Goal: Communication & Community: Answer question/provide support

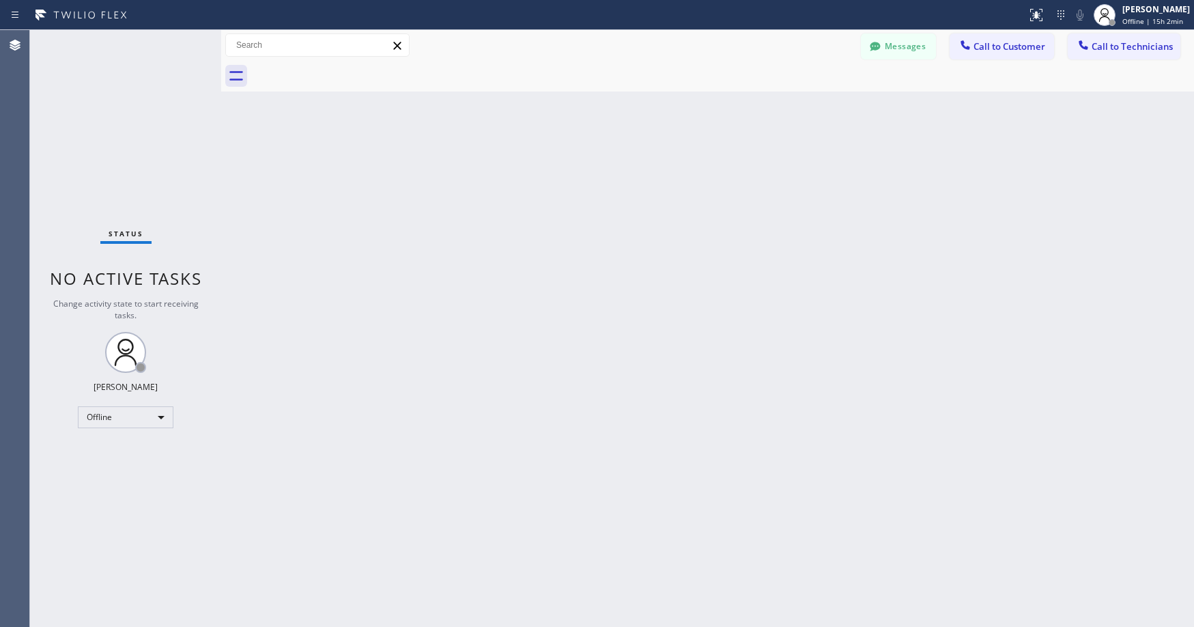
click at [100, 143] on div "Status No active tasks Change activity state to start receiving tasks. Axel Men…" at bounding box center [125, 328] width 191 height 597
click at [128, 412] on div "Offline" at bounding box center [126, 417] width 96 height 22
click at [111, 465] on li "Unavailable" at bounding box center [125, 470] width 93 height 16
click at [121, 122] on div "Status No active tasks Change activity state to start receiving tasks. Axel Men…" at bounding box center [125, 328] width 191 height 597
click at [94, 116] on div "Status No active tasks Change activity state to start receiving tasks. Axel Men…" at bounding box center [125, 328] width 191 height 597
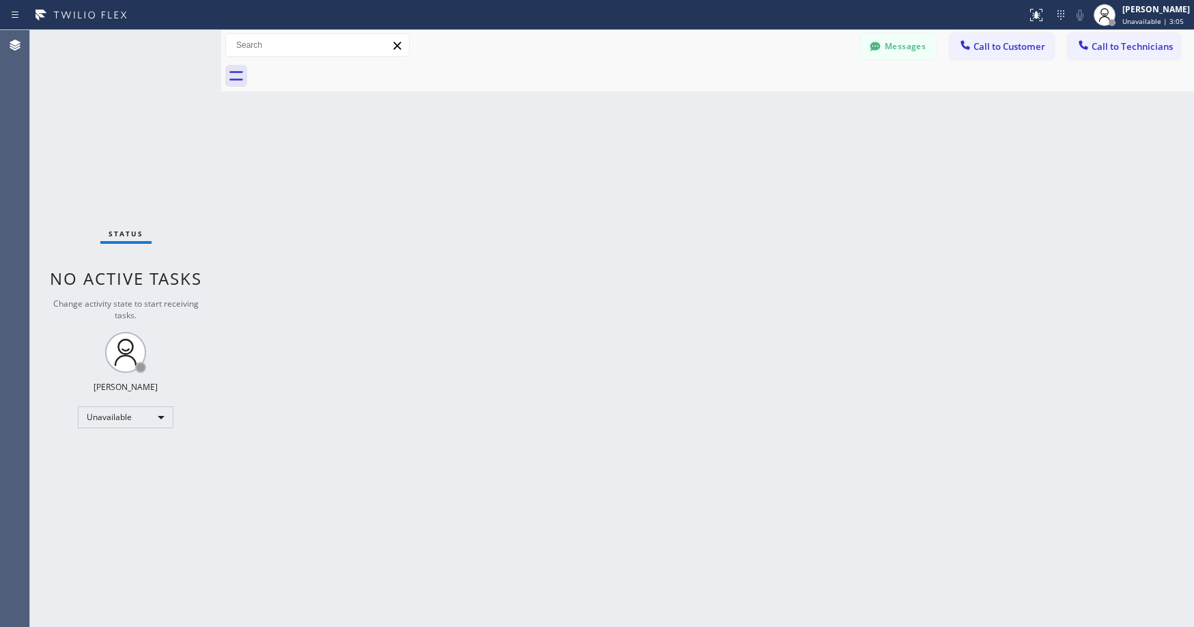
click at [135, 149] on div "Status No active tasks Change activity state to start receiving tasks. Axel Men…" at bounding box center [125, 328] width 191 height 597
click at [102, 111] on div "Status No active tasks Change activity state to start receiving tasks. Axel Men…" at bounding box center [125, 328] width 191 height 597
click at [879, 52] on icon at bounding box center [875, 47] width 14 height 14
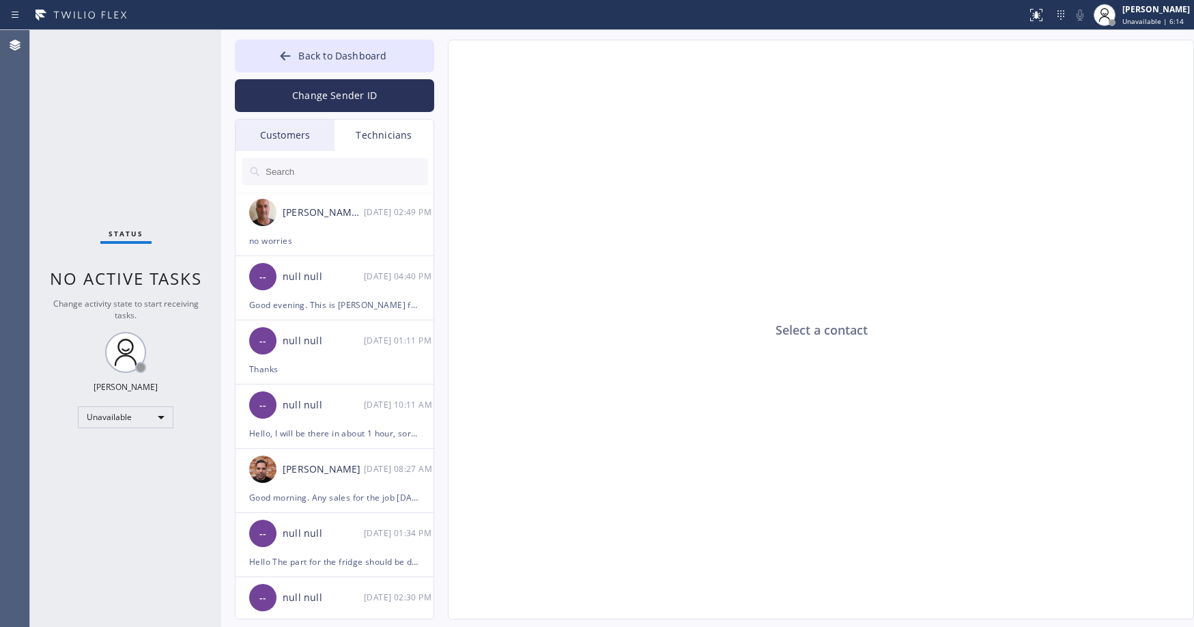
click at [268, 141] on div "Customers" at bounding box center [285, 134] width 99 height 31
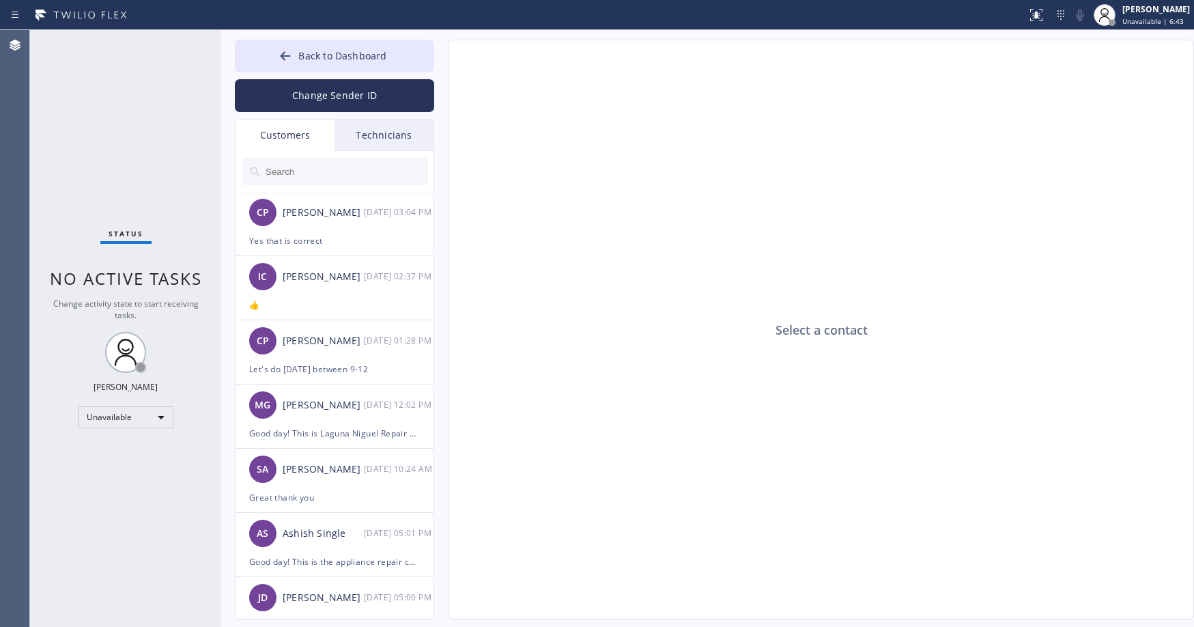
click at [327, 171] on input "text" at bounding box center [346, 171] width 164 height 27
paste input "A7CIG2"
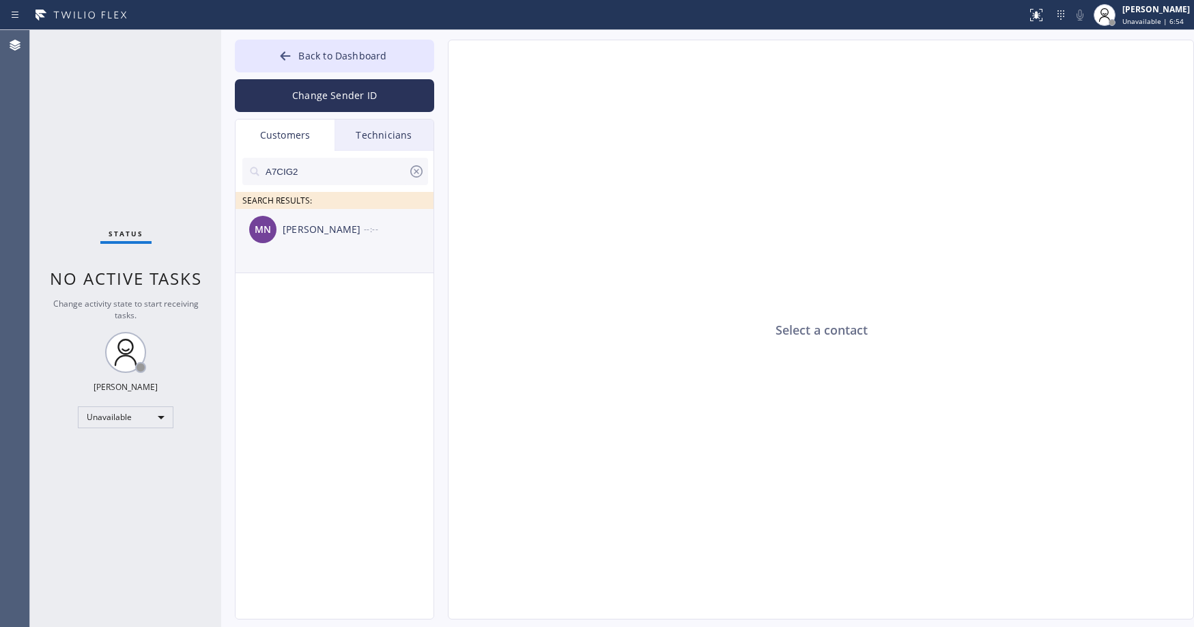
click at [332, 246] on div "MN Marilyn Nebenzahl --:--" at bounding box center [335, 229] width 199 height 41
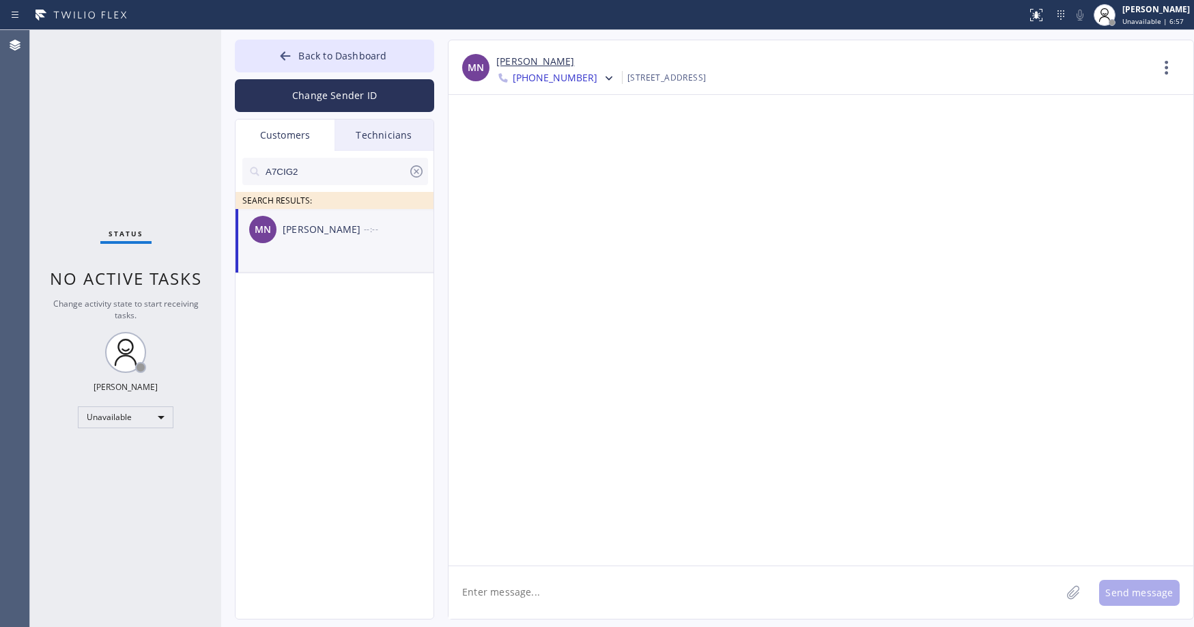
click at [583, 592] on textarea at bounding box center [754, 592] width 612 height 53
click at [106, 112] on div "Status No active tasks Change activity state to start receiving tasks. Axel Men…" at bounding box center [125, 328] width 191 height 597
click at [324, 53] on span "Back to Dashboard" at bounding box center [342, 55] width 88 height 13
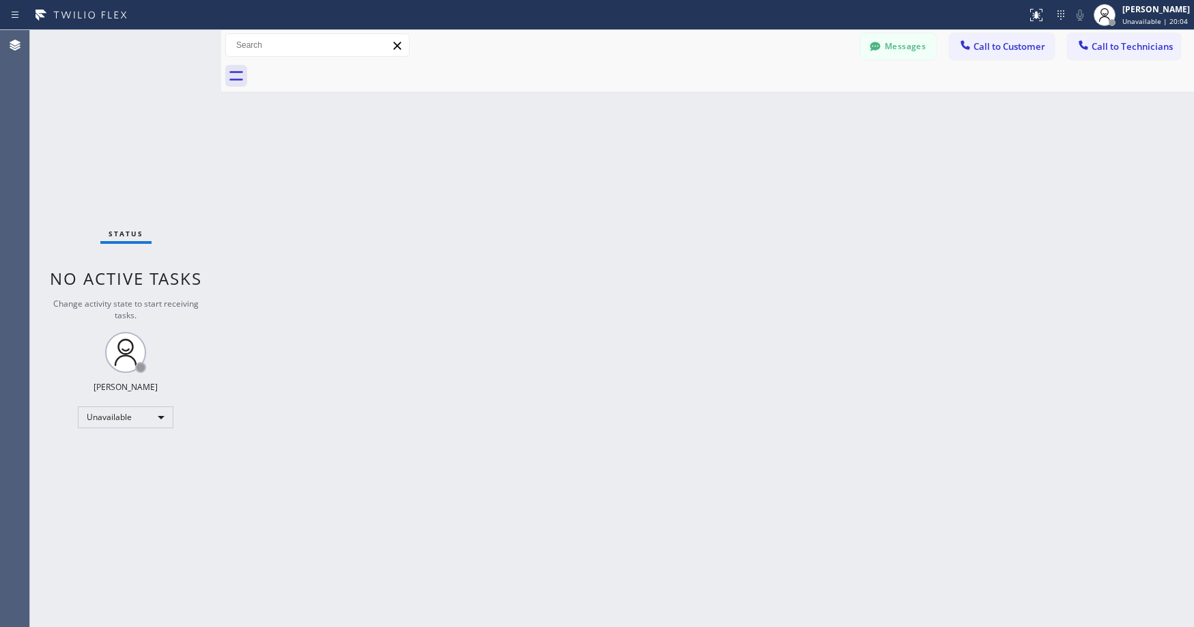
click at [105, 103] on div "Status No active tasks Change activity state to start receiving tasks. Axel Men…" at bounding box center [125, 328] width 191 height 597
click at [119, 109] on div "Status No active tasks Change activity state to start receiving tasks. Axel Men…" at bounding box center [125, 328] width 191 height 597
click at [136, 123] on div "Status No active tasks Change activity state to start receiving tasks. Axel Men…" at bounding box center [125, 328] width 191 height 597
click at [130, 154] on div "Status No active tasks Change activity state to start receiving tasks. Axel Men…" at bounding box center [125, 328] width 191 height 597
click at [167, 186] on div "Status No active tasks Change activity state to start receiving tasks. Axel Men…" at bounding box center [125, 328] width 191 height 597
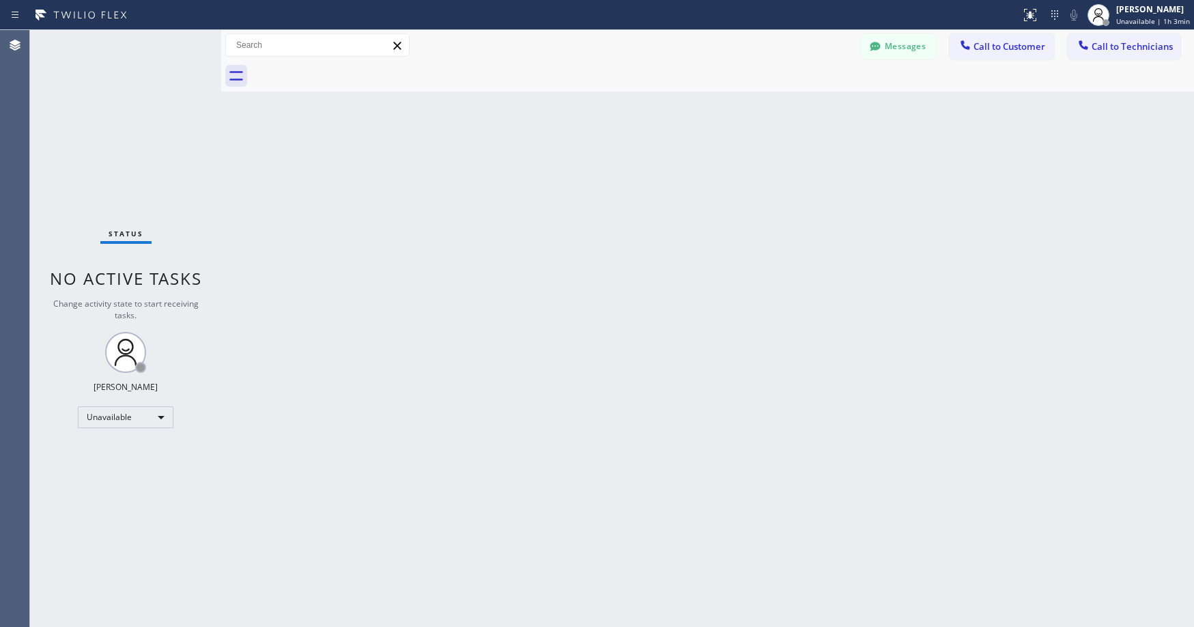
click at [99, 118] on div "Status No active tasks Change activity state to start receiving tasks. Axel Men…" at bounding box center [125, 328] width 191 height 597
click at [119, 181] on div "Status No active tasks Change activity state to start receiving tasks. Axel Men…" at bounding box center [125, 328] width 191 height 597
click at [129, 132] on div "Status No active tasks Change activity state to start receiving tasks. Axel Men…" at bounding box center [125, 328] width 191 height 596
click at [138, 115] on div "Status No active tasks Change activity state to start receiving tasks. Axel Men…" at bounding box center [125, 328] width 191 height 596
click at [117, 144] on div "Status No active tasks Change activity state to start receiving tasks. Axel Men…" at bounding box center [125, 328] width 191 height 596
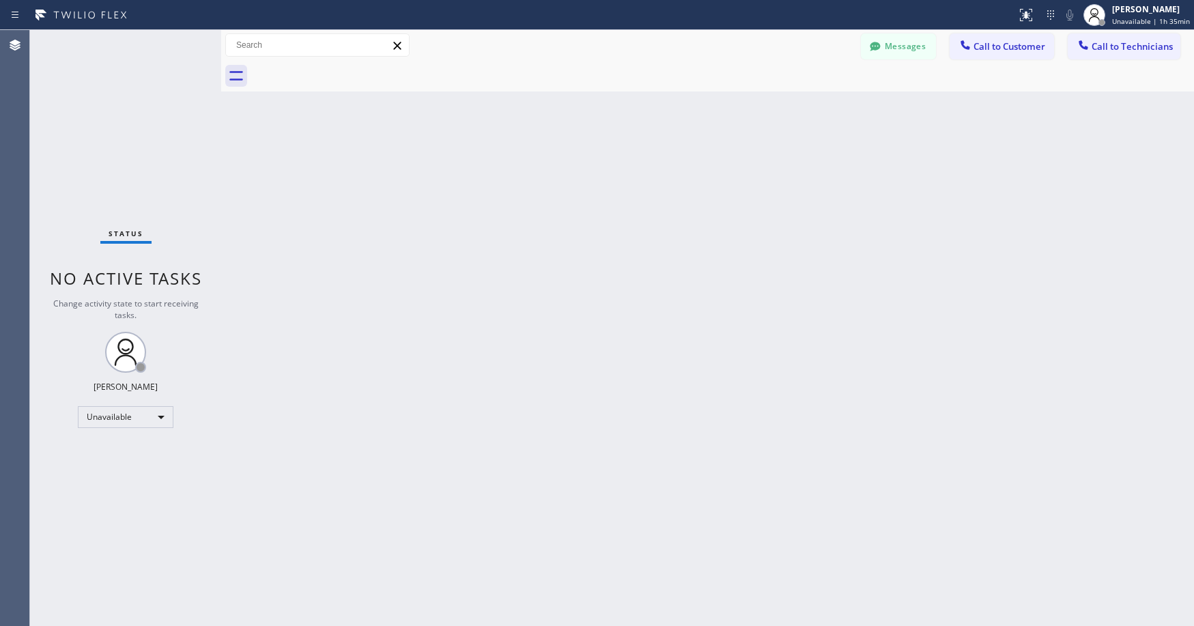
click at [127, 109] on div "Status No active tasks Change activity state to start receiving tasks. Axel Men…" at bounding box center [125, 328] width 191 height 596
drag, startPoint x: 106, startPoint y: 96, endPoint x: 541, endPoint y: 75, distance: 436.0
click at [108, 97] on div "Status No active tasks Change activity state to start receiving tasks. Axel Men…" at bounding box center [125, 328] width 191 height 596
click at [892, 56] on button "Messages" at bounding box center [898, 46] width 75 height 26
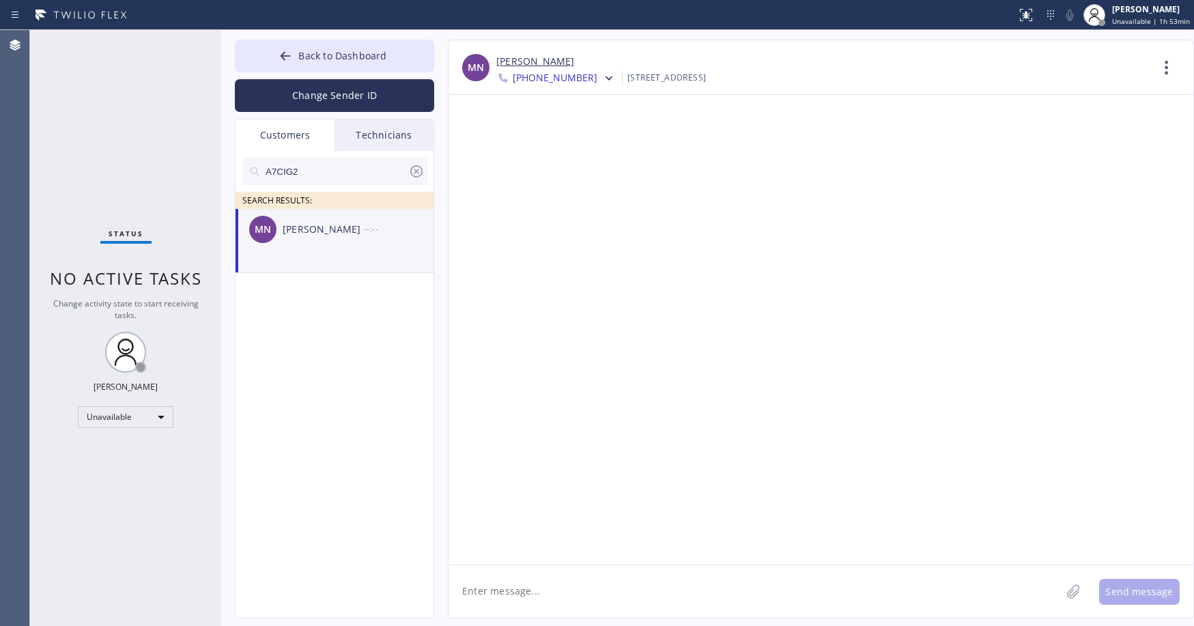
click at [316, 169] on input "A7CIG2" at bounding box center [336, 171] width 144 height 27
paste input "ZM98L7"
type input "ZM98L7"
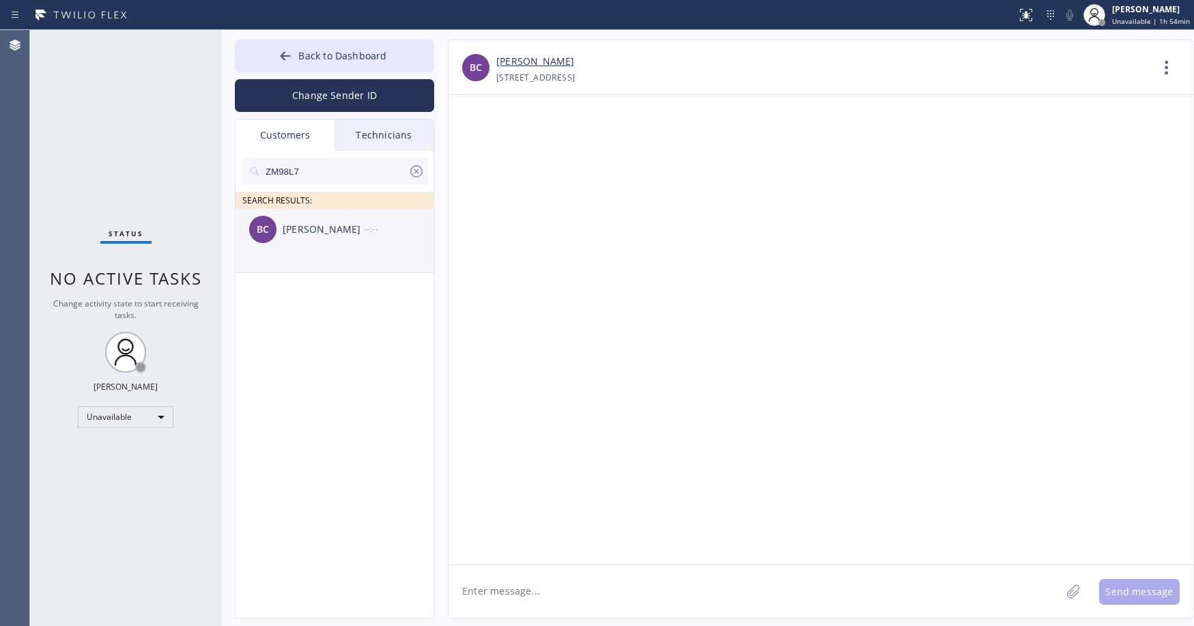
click at [323, 255] on li "BC Benjamin Cho --:--" at bounding box center [335, 241] width 199 height 64
click at [546, 597] on textarea at bounding box center [754, 591] width 612 height 53
paste textarea "Irvine Viking Repair Pros"
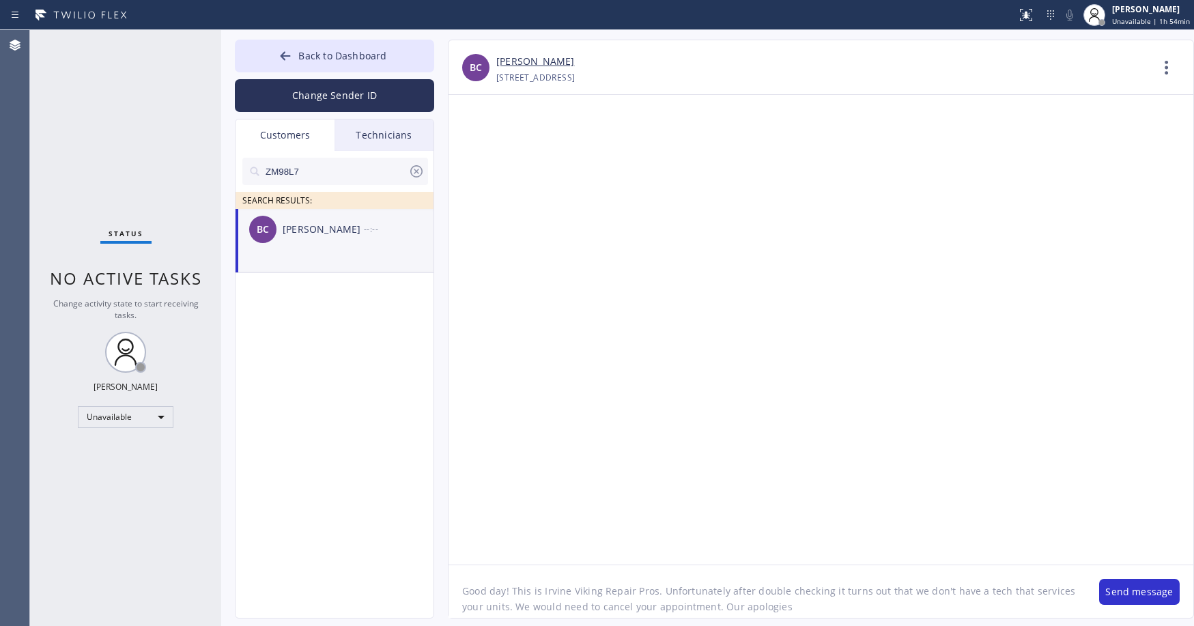
click at [780, 591] on textarea "Good day! This is Irvine Viking Repair Pros. Unfortunately after double checkin…" at bounding box center [766, 591] width 637 height 53
click at [824, 595] on textarea "Good day! This is Irvine Viking Repair Pros. Unfortunately after double checkin…" at bounding box center [766, 591] width 637 height 53
type textarea "Good day! This is Irvine Viking Repair Pros. Unfortunately after double checkin…"
click at [1128, 587] on button "Send message" at bounding box center [1139, 592] width 81 height 26
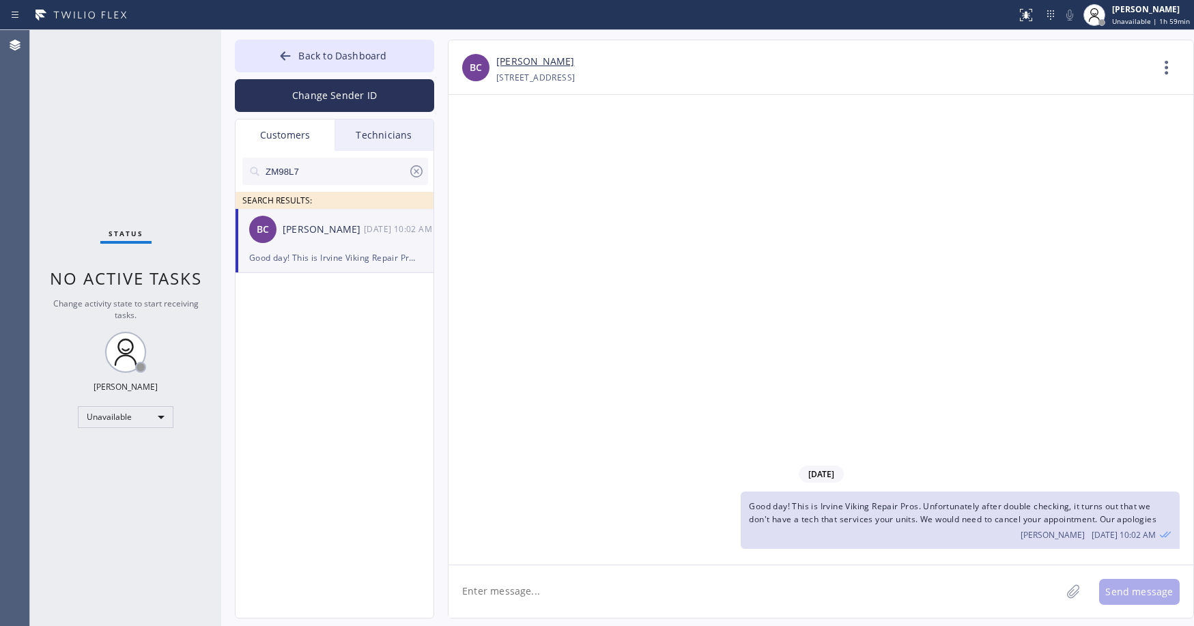
drag, startPoint x: 100, startPoint y: 111, endPoint x: 139, endPoint y: 158, distance: 60.7
click at [100, 112] on div "Status No active tasks Change activity state to start receiving tasks. Axel Men…" at bounding box center [125, 328] width 191 height 596
click at [350, 54] on span "Back to Dashboard" at bounding box center [342, 55] width 88 height 13
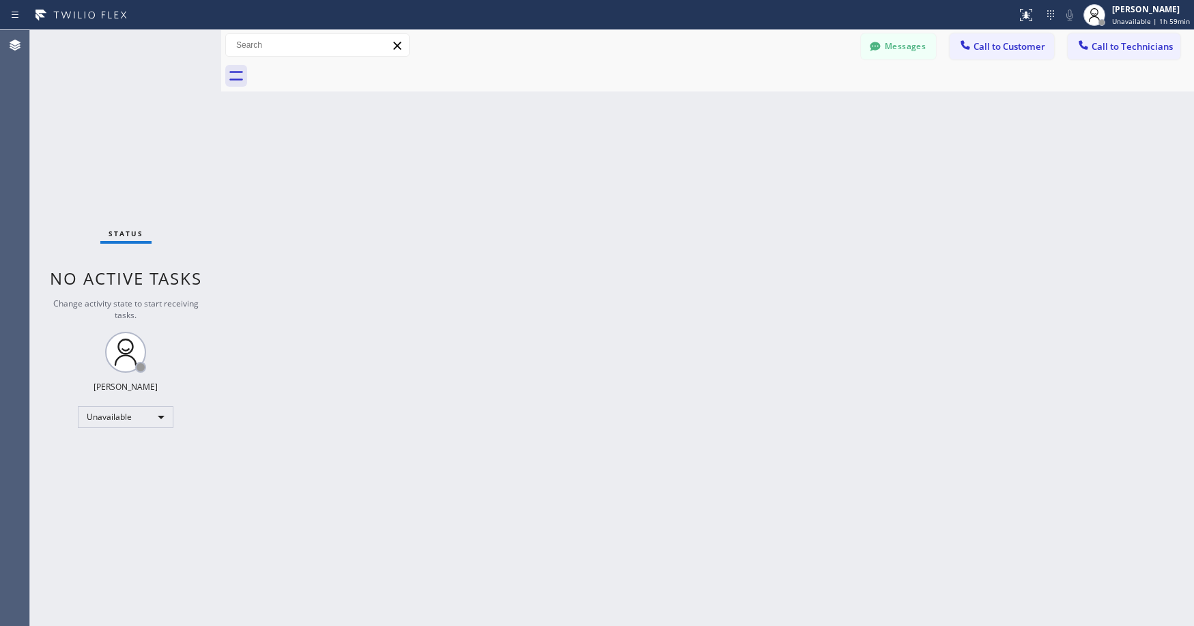
click at [141, 100] on div "Status No active tasks Change activity state to start receiving tasks. Axel Men…" at bounding box center [125, 328] width 191 height 596
drag, startPoint x: 100, startPoint y: 100, endPoint x: 136, endPoint y: 358, distance: 260.6
click at [101, 109] on div "Status No active tasks Change activity state to start receiving tasks. Axel Men…" at bounding box center [125, 328] width 191 height 596
click at [117, 413] on div "Unavailable" at bounding box center [126, 417] width 96 height 22
click at [108, 482] on li "Break" at bounding box center [125, 487] width 93 height 16
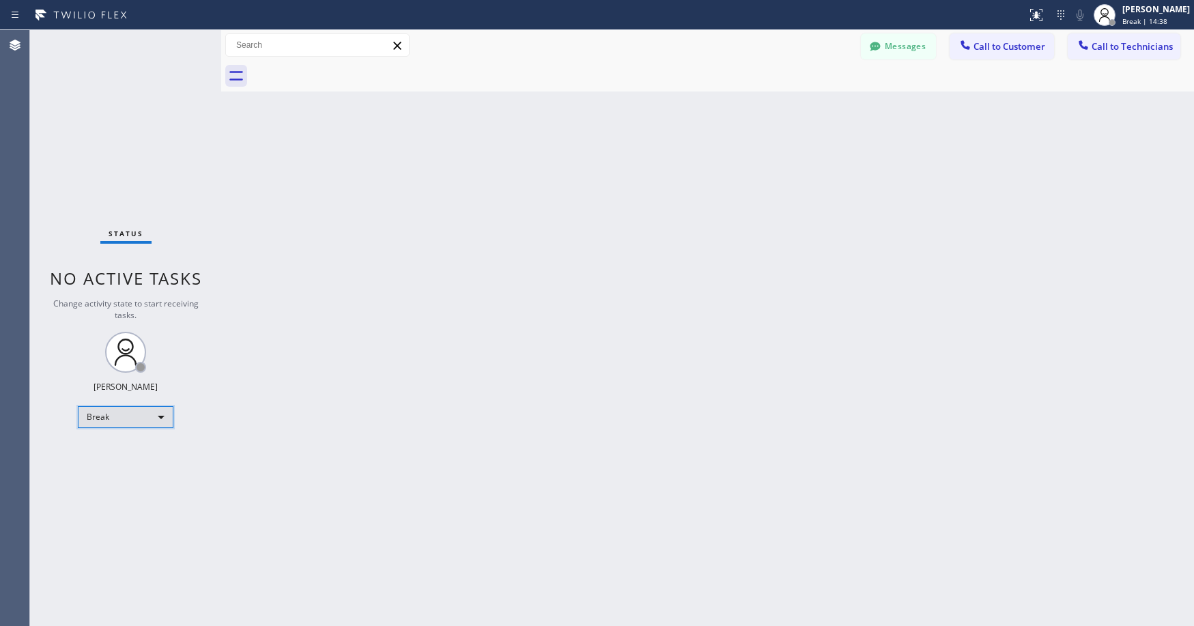
click at [110, 423] on div "Break" at bounding box center [126, 417] width 96 height 22
drag, startPoint x: 110, startPoint y: 469, endPoint x: 89, endPoint y: 510, distance: 45.8
click at [110, 469] on li "Unavailable" at bounding box center [125, 470] width 93 height 16
click at [1038, 16] on icon at bounding box center [1034, 14] width 8 height 10
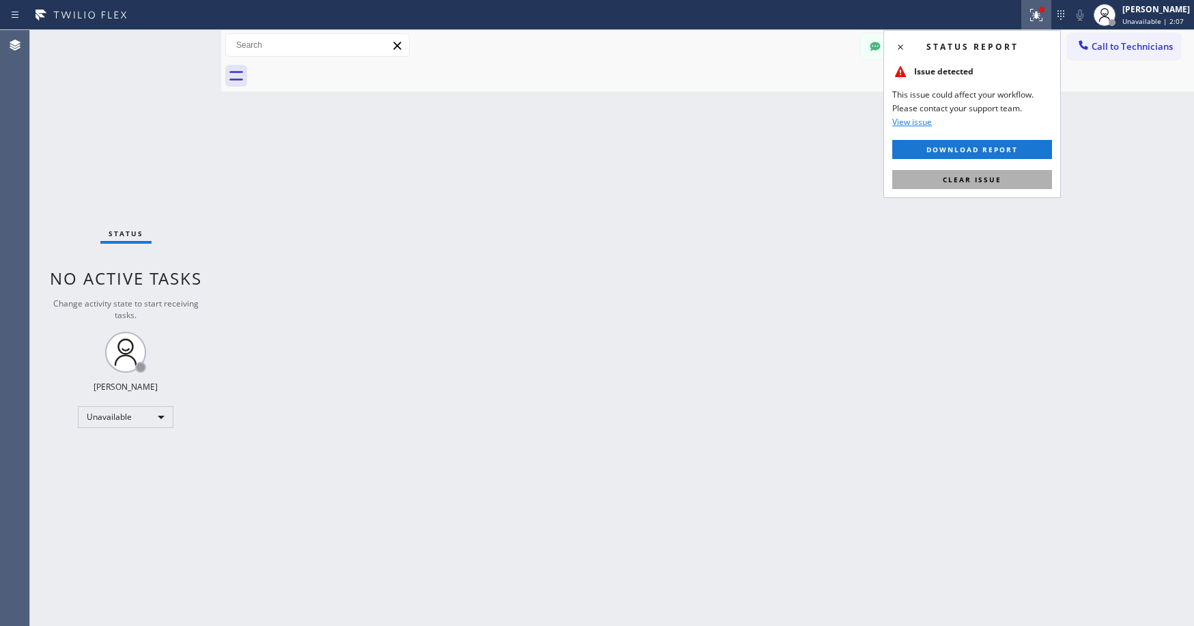
click at [986, 178] on span "Clear issue" at bounding box center [972, 180] width 59 height 10
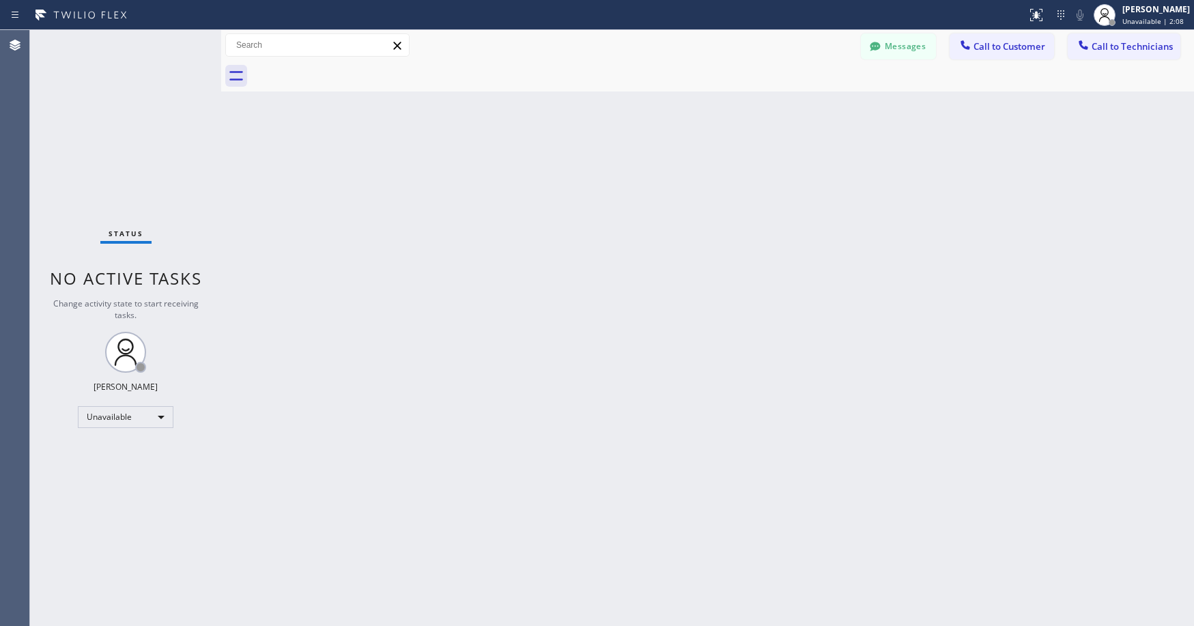
click at [657, 182] on div "Back to Dashboard Change Sender ID Customers Technicians ZM98L7 SEARCH RESULTS:…" at bounding box center [707, 328] width 973 height 596
drag, startPoint x: 188, startPoint y: 176, endPoint x: 140, endPoint y: 231, distance: 73.1
click at [184, 177] on div "Status No active tasks Change activity state to start receiving tasks. Axel Men…" at bounding box center [125, 328] width 191 height 596
click at [118, 109] on div "Status No active tasks Change activity state to start receiving tasks. Axel Men…" at bounding box center [125, 328] width 191 height 596
click at [132, 149] on div "Status No active tasks Change activity state to start receiving tasks. Axel Men…" at bounding box center [125, 328] width 191 height 596
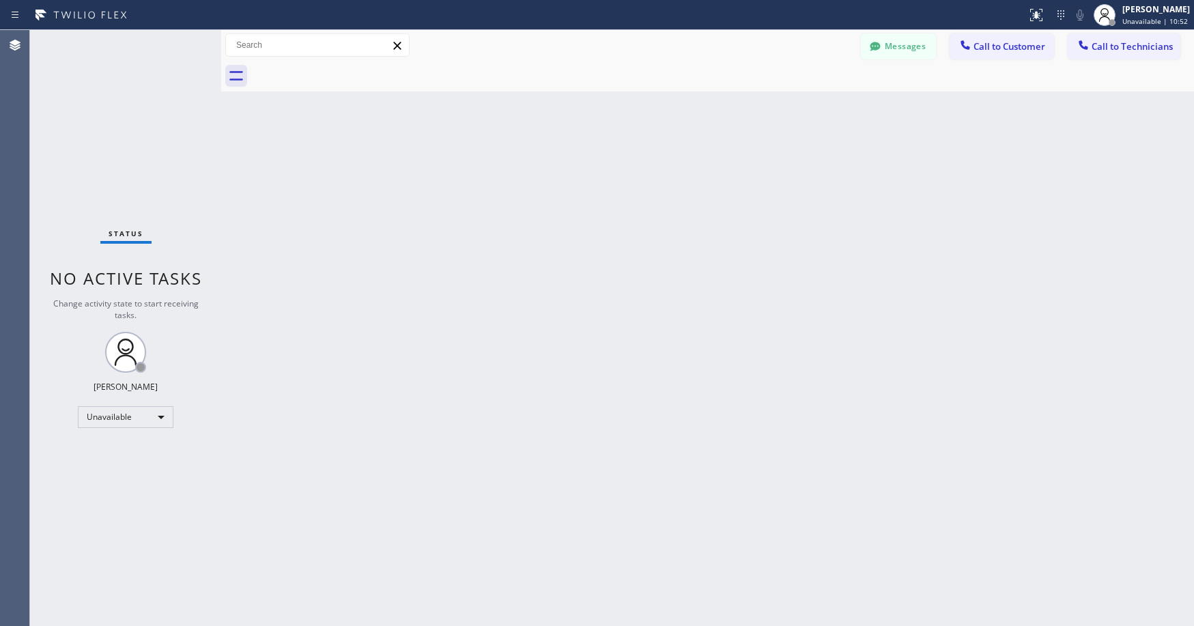
click at [102, 102] on div "Status No active tasks Change activity state to start receiving tasks. Axel Men…" at bounding box center [125, 328] width 191 height 596
click at [113, 85] on div "Status No active tasks Change activity state to start receiving tasks. Axel Men…" at bounding box center [125, 328] width 191 height 596
click at [100, 139] on div "Status No active tasks Change activity state to start receiving tasks. Axel Men…" at bounding box center [125, 328] width 191 height 596
click at [922, 46] on button "Messages" at bounding box center [898, 46] width 75 height 26
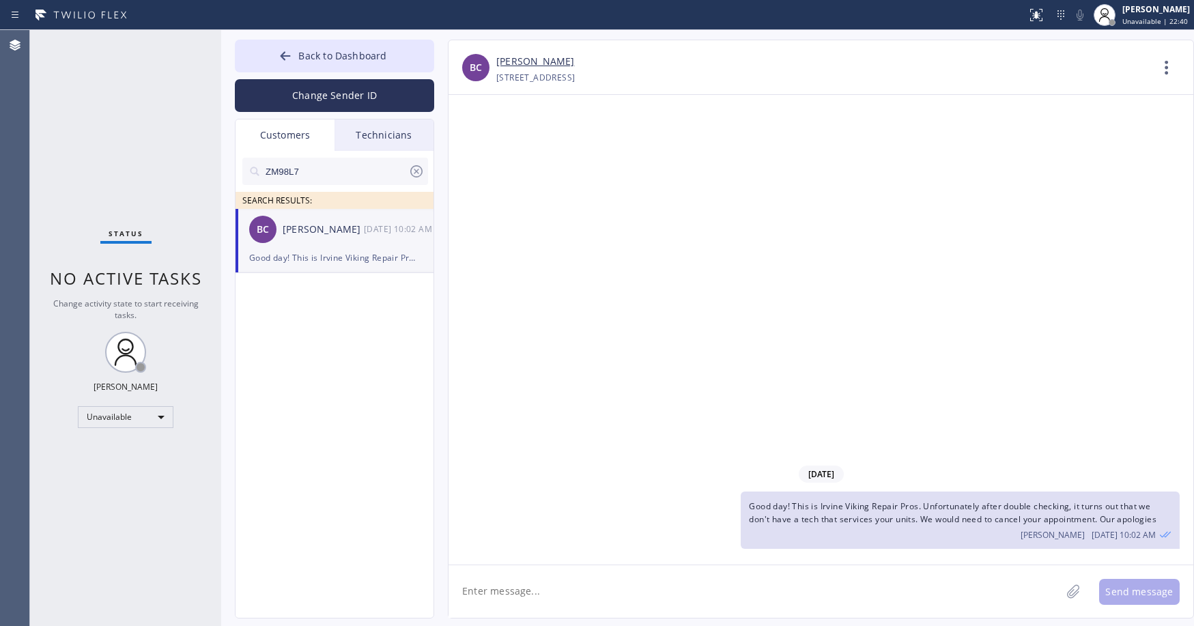
click at [412, 170] on icon at bounding box center [416, 171] width 16 height 16
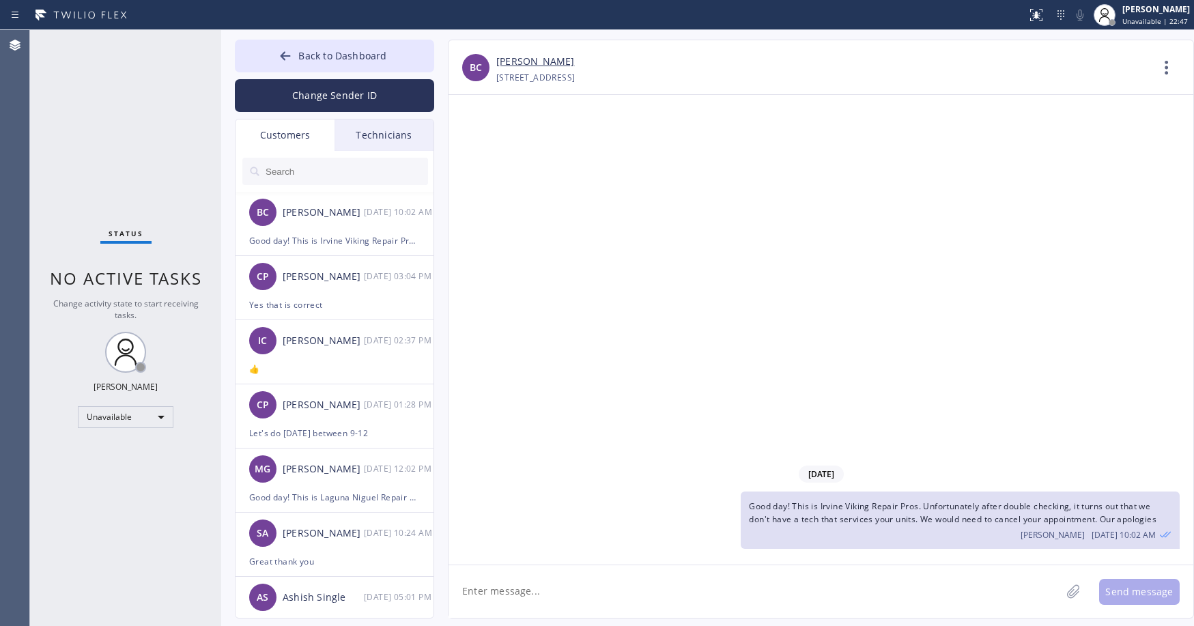
click at [341, 174] on input "text" at bounding box center [346, 171] width 164 height 27
click at [307, 175] on input "text" at bounding box center [346, 171] width 164 height 27
paste input "EJ6KRR"
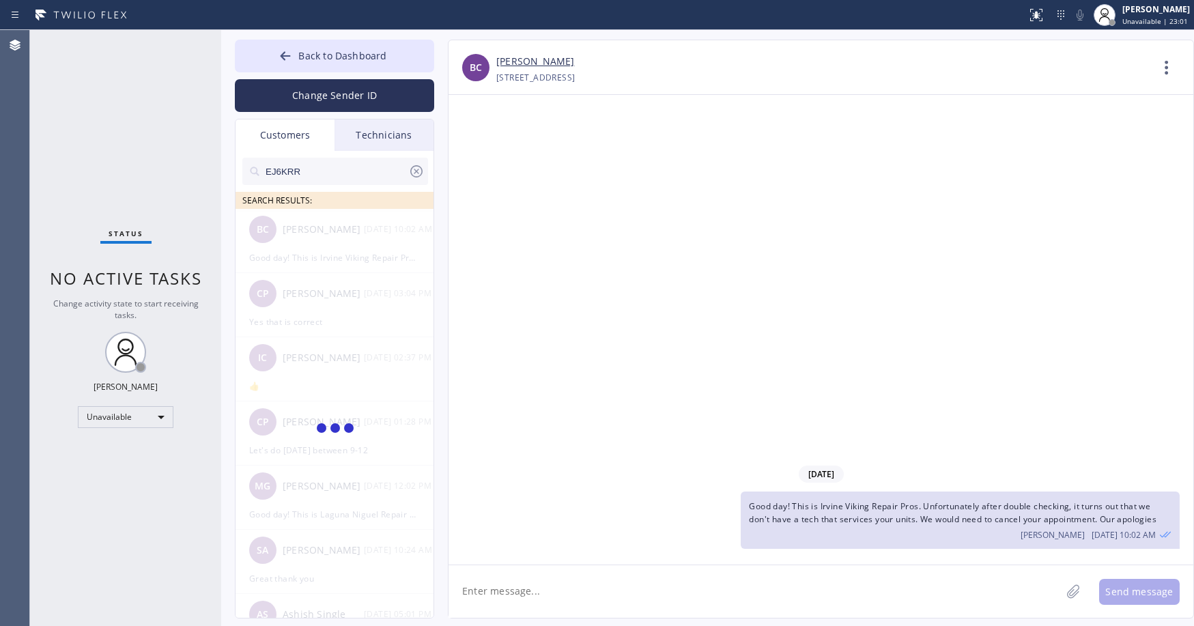
type input "EJ6KRR"
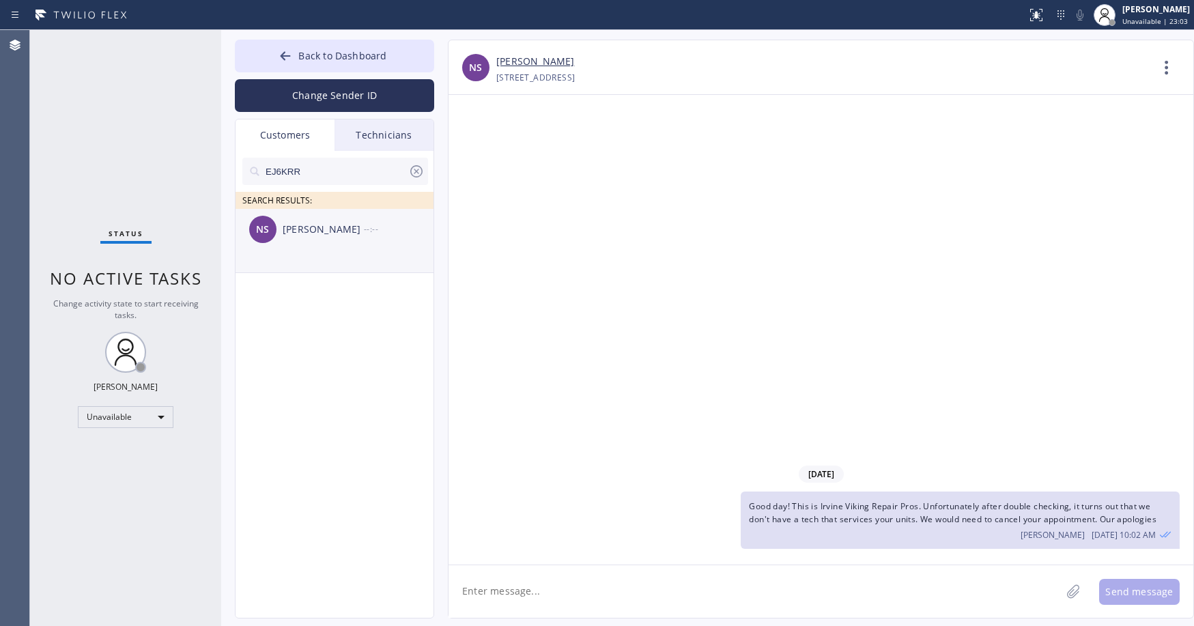
click at [322, 249] on div "NS Nirva Sanchez --:--" at bounding box center [335, 229] width 199 height 41
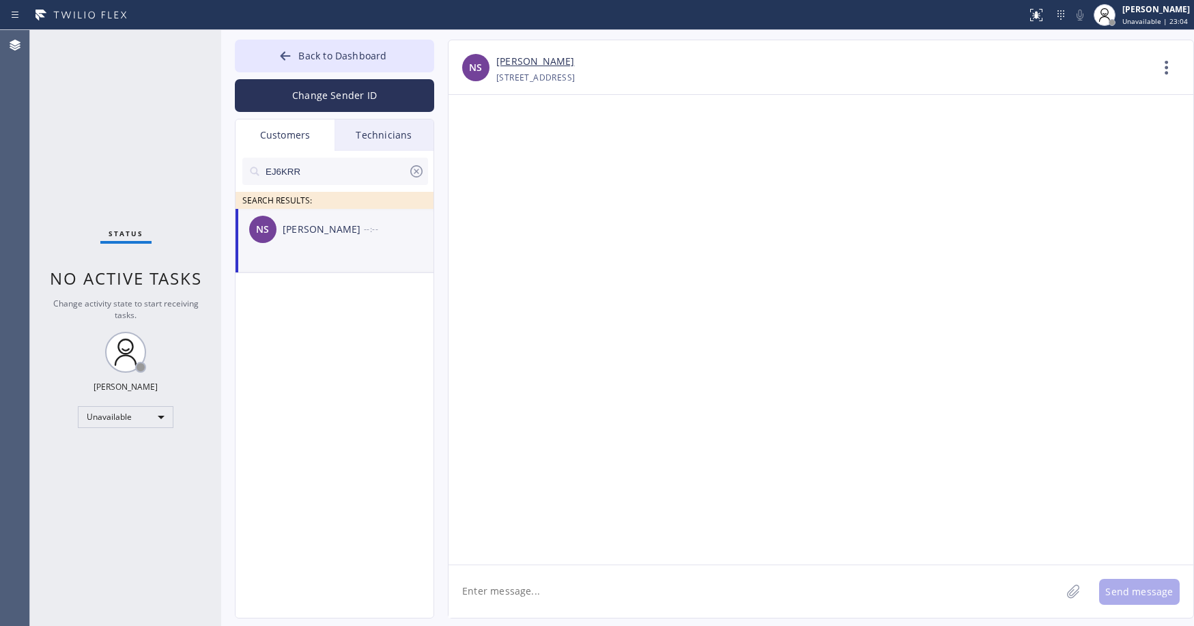
click at [524, 584] on textarea at bounding box center [754, 591] width 612 height 53
click at [556, 595] on textarea at bounding box center [754, 591] width 612 height 53
paste textarea "5 Star Appliance Repair"
click at [1062, 595] on textarea "Good day! This is 5 Star Appliance Repair. Unfortunately our tech isn't availab…" at bounding box center [766, 591] width 637 height 53
type textarea "Good day! This is 5 Star Appliance Repair. Unfortunately our tech isn't availab…"
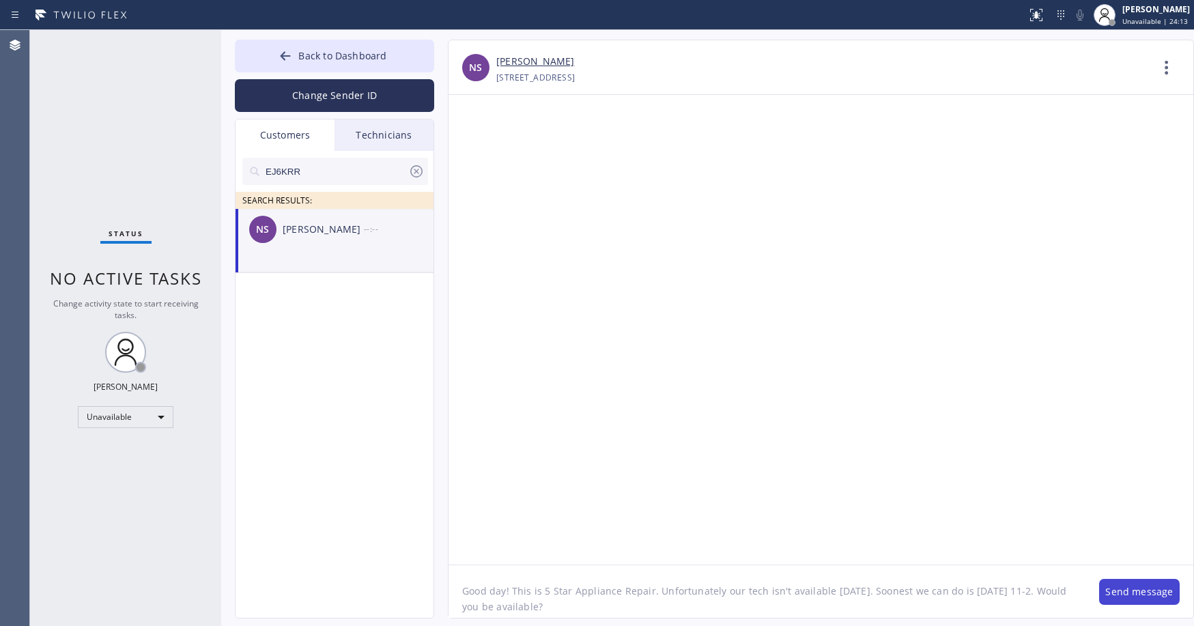
click at [1132, 588] on button "Send message" at bounding box center [1139, 592] width 81 height 26
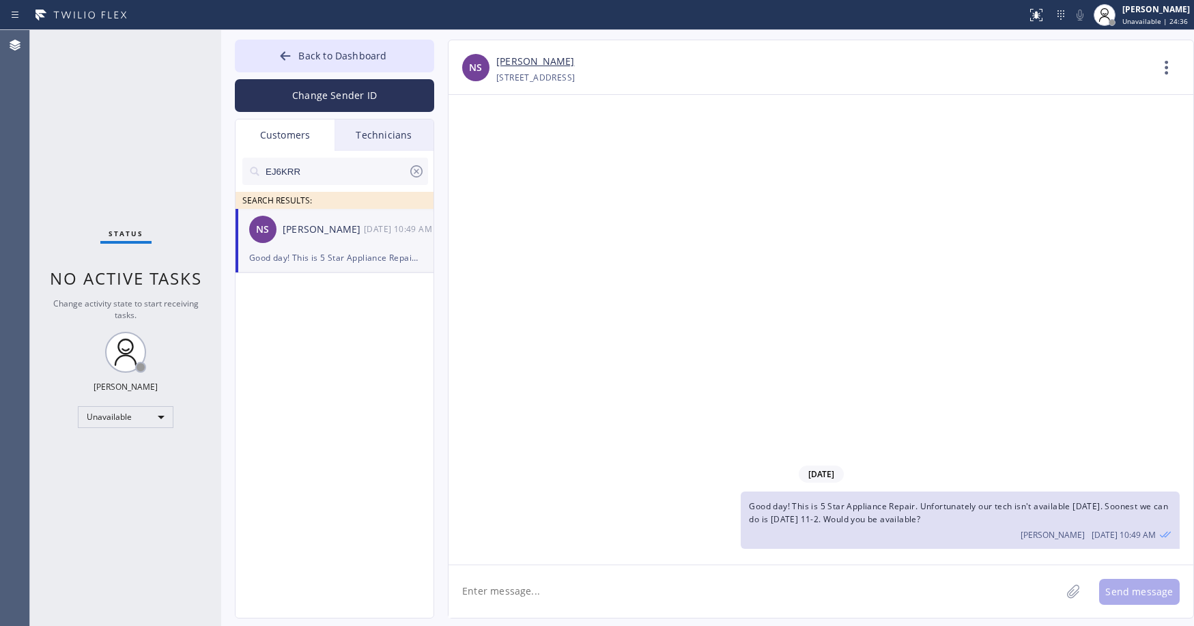
click at [130, 102] on div "Status No active tasks Change activity state to start receiving tasks. Axel Men…" at bounding box center [125, 328] width 191 height 596
click at [312, 49] on span "Back to Dashboard" at bounding box center [342, 55] width 88 height 13
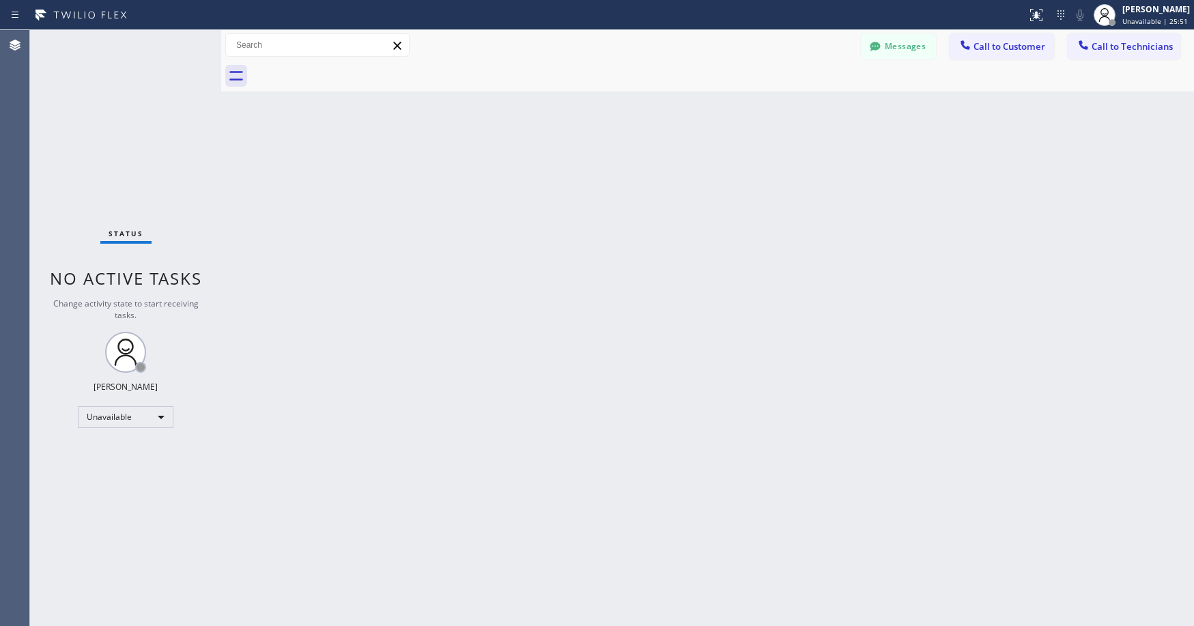
drag, startPoint x: 112, startPoint y: 150, endPoint x: 455, endPoint y: 139, distance: 342.9
click at [113, 150] on div "Status No active tasks Change activity state to start receiving tasks. Axel Men…" at bounding box center [125, 328] width 191 height 596
click at [145, 121] on div "Status No active tasks Change activity state to start receiving tasks. Axel Men…" at bounding box center [125, 328] width 191 height 596
click at [132, 95] on div "Status No active tasks Change activity state to start receiving tasks. Axel Men…" at bounding box center [125, 328] width 191 height 596
click at [137, 153] on div "Status No active tasks Change activity state to start receiving tasks. Axel Men…" at bounding box center [125, 328] width 191 height 596
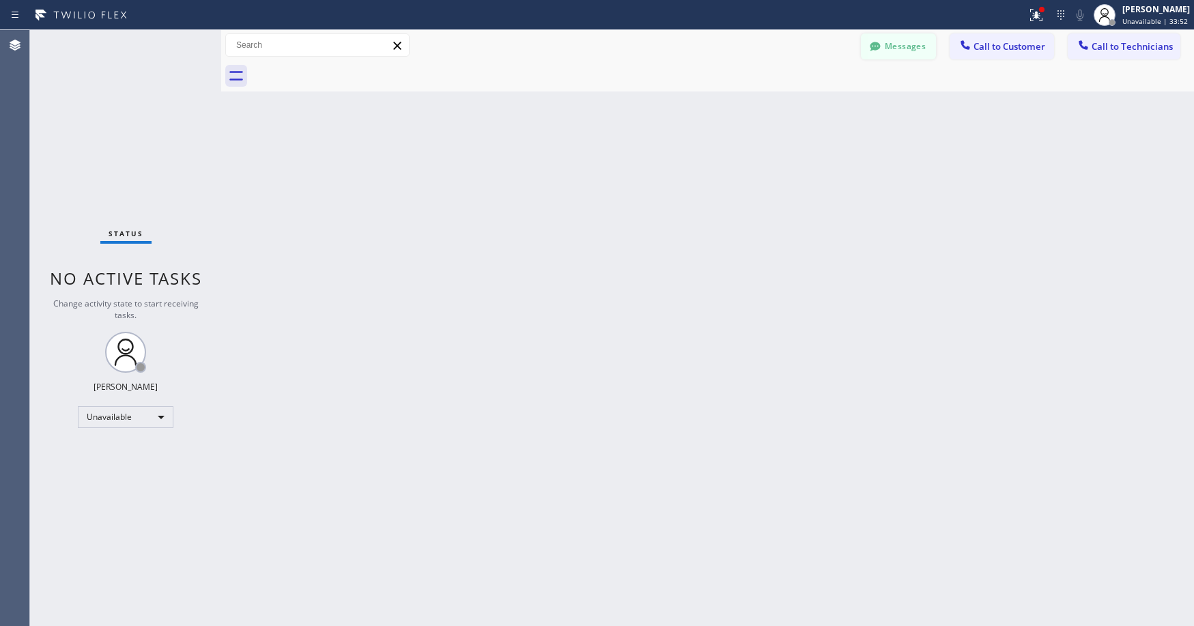
click at [907, 48] on button "Messages" at bounding box center [898, 46] width 75 height 26
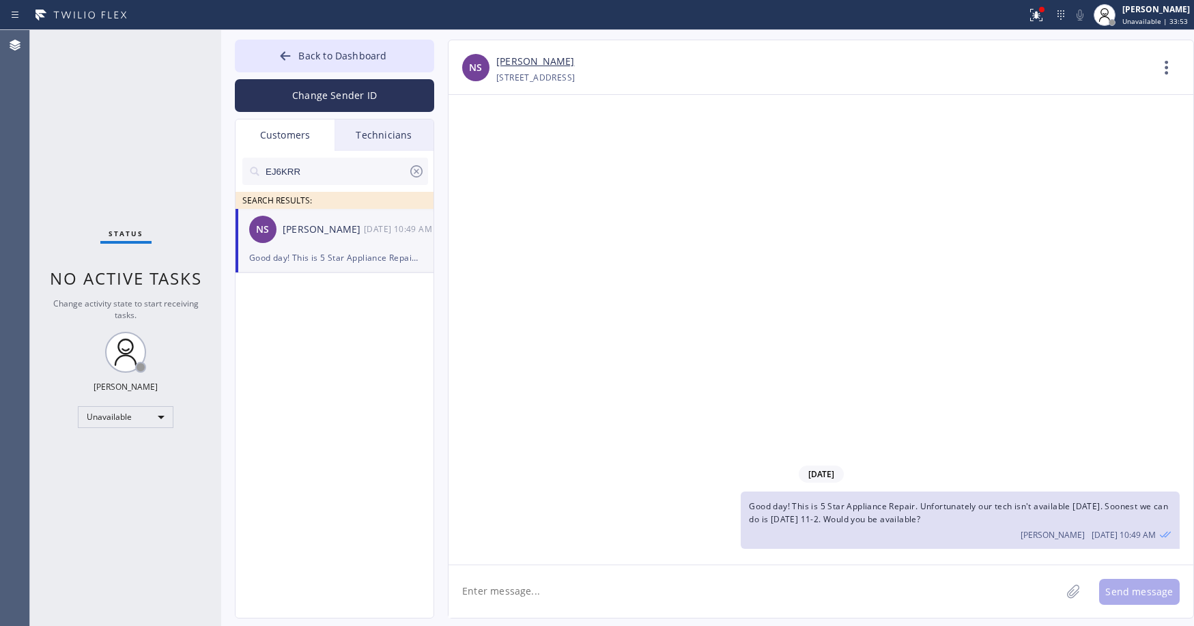
click at [294, 135] on div "Customers" at bounding box center [285, 134] width 99 height 31
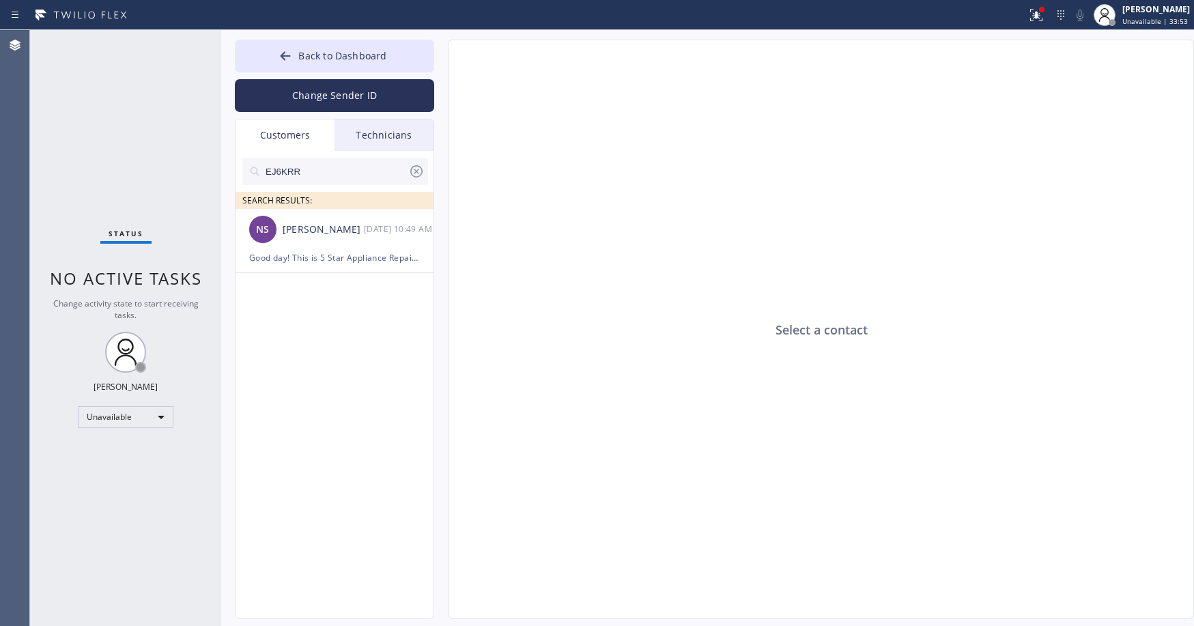
click at [323, 173] on input "EJ6KRR" at bounding box center [336, 171] width 144 height 27
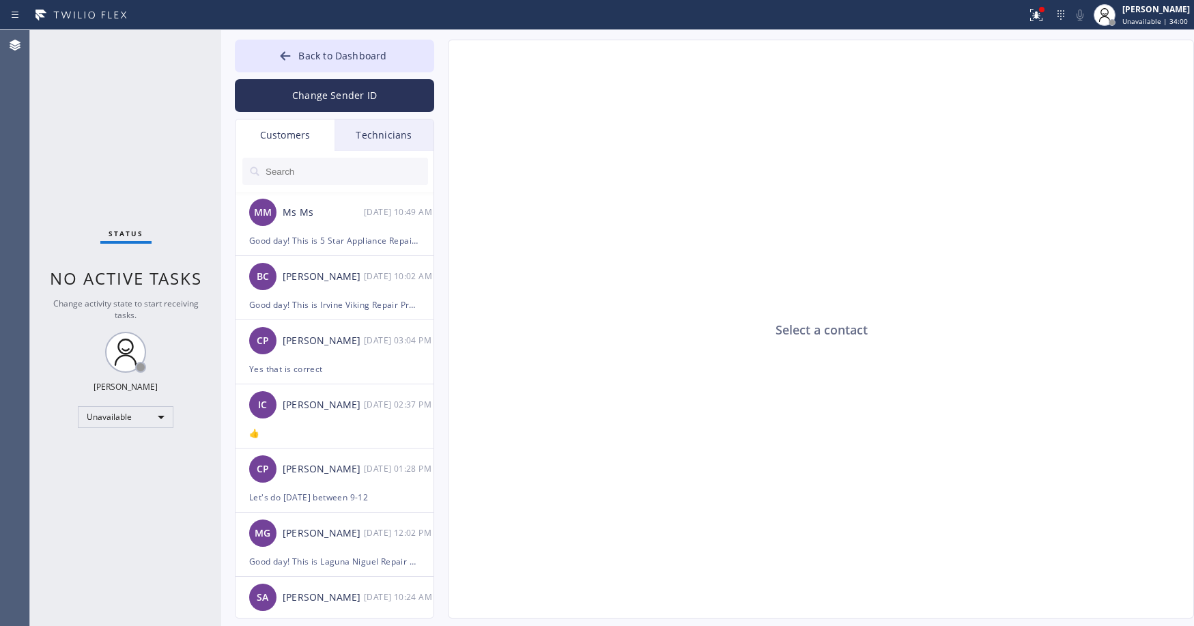
paste input "C3JK1F"
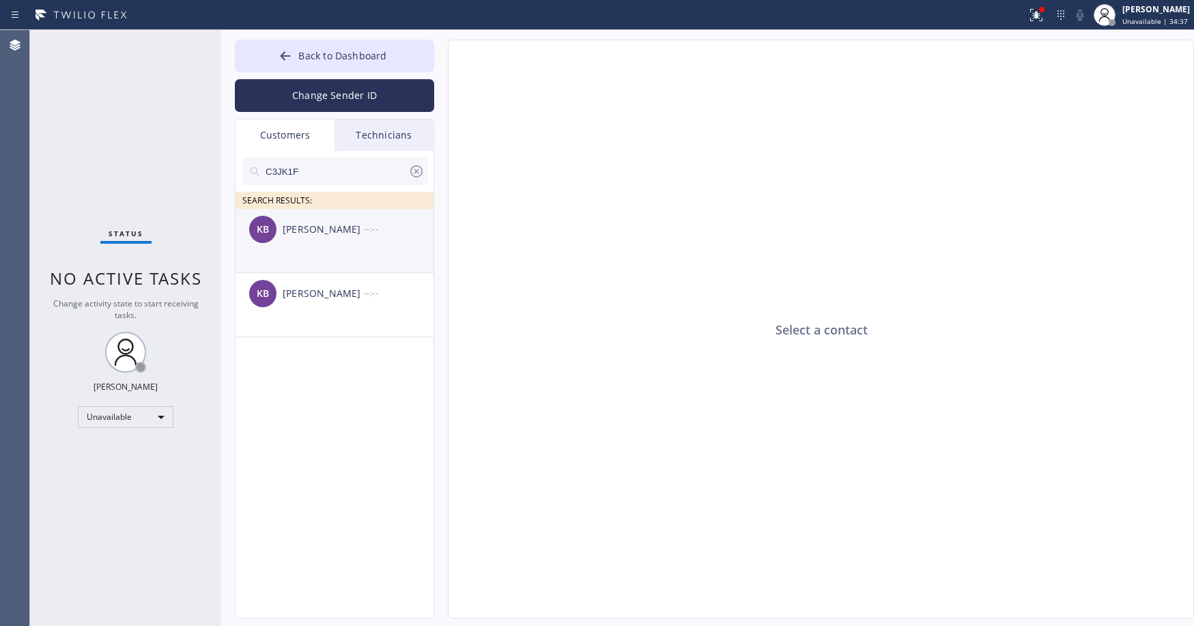
type input "C3JK1F"
click at [339, 273] on li "KB Kamal Bhalla --:--" at bounding box center [335, 305] width 199 height 64
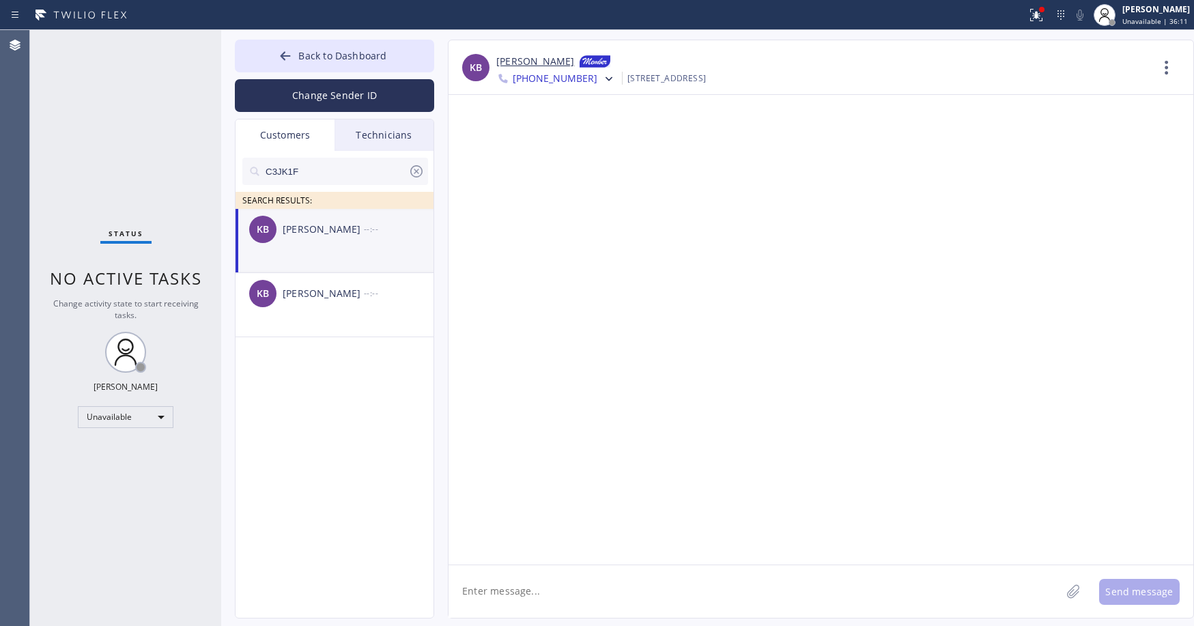
click at [343, 255] on li "KB Kamal Bhalla --:--" at bounding box center [335, 241] width 199 height 64
click at [529, 588] on textarea at bounding box center [754, 591] width 612 height 53
paste textarea "Subzero Repair Professionals"
drag, startPoint x: 919, startPoint y: 589, endPoint x: 898, endPoint y: 591, distance: 21.3
click at [898, 591] on textarea "Good day! This is Subzero Repair Professionals. We can set a redo appointment f…" at bounding box center [766, 591] width 637 height 53
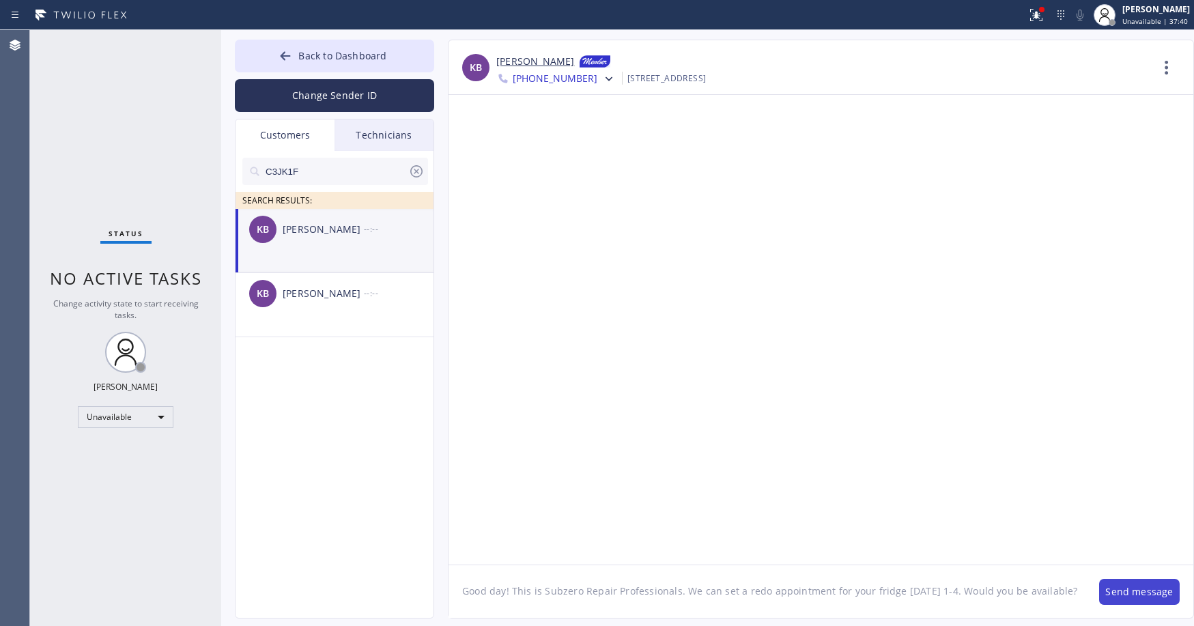
type textarea "Good day! This is Subzero Repair Professionals. We can set a redo appointment f…"
click at [1132, 583] on button "Send message" at bounding box center [1139, 592] width 81 height 26
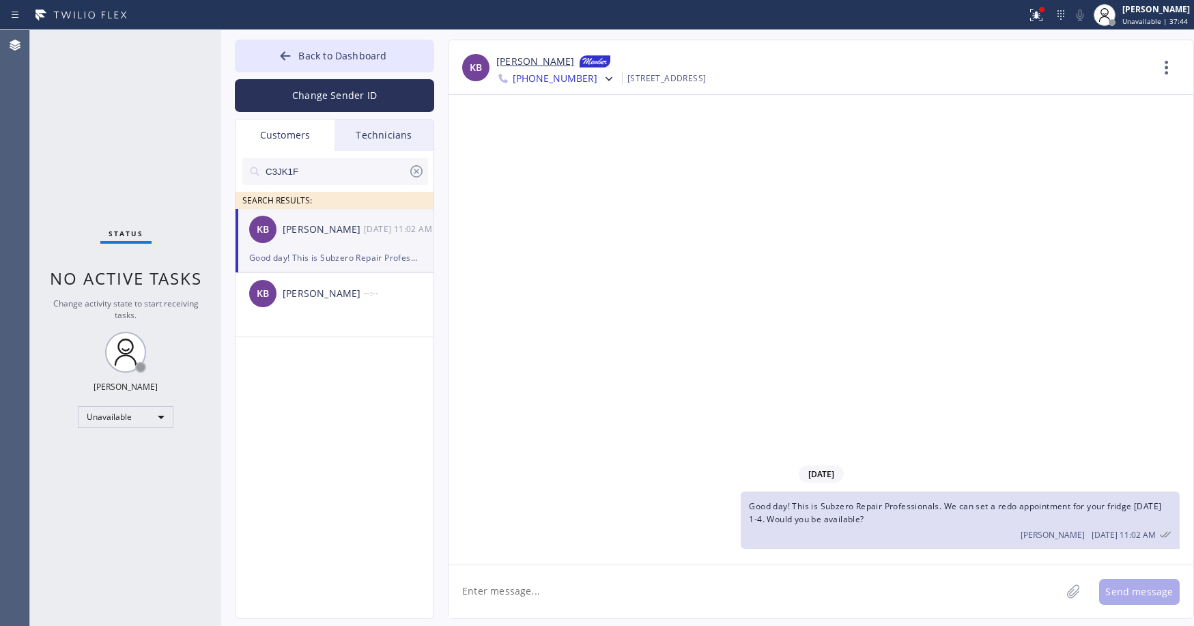
click at [909, 507] on span "Good day! This is Subzero Repair Professionals. We can set a redo appointment f…" at bounding box center [955, 512] width 412 height 25
copy span "Good day! This is Subzero Repair Professionals. We can set a redo appointment f…"
click at [546, 82] on span "+15105821414" at bounding box center [555, 80] width 85 height 16
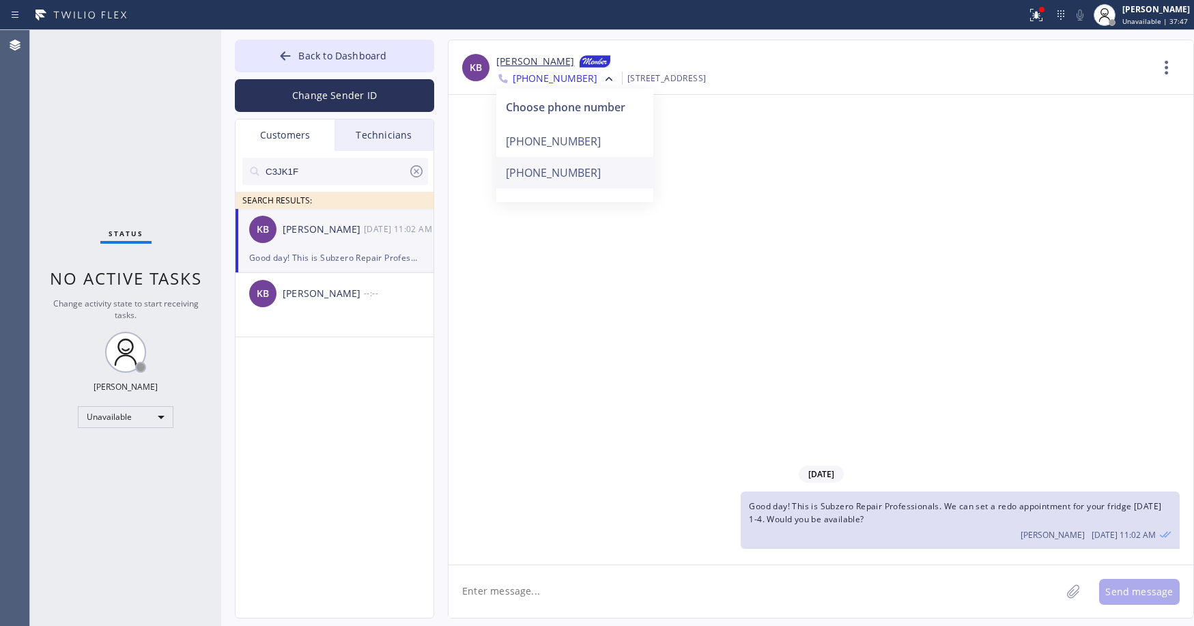
click at [561, 185] on div "+16509636542" at bounding box center [574, 172] width 157 height 31
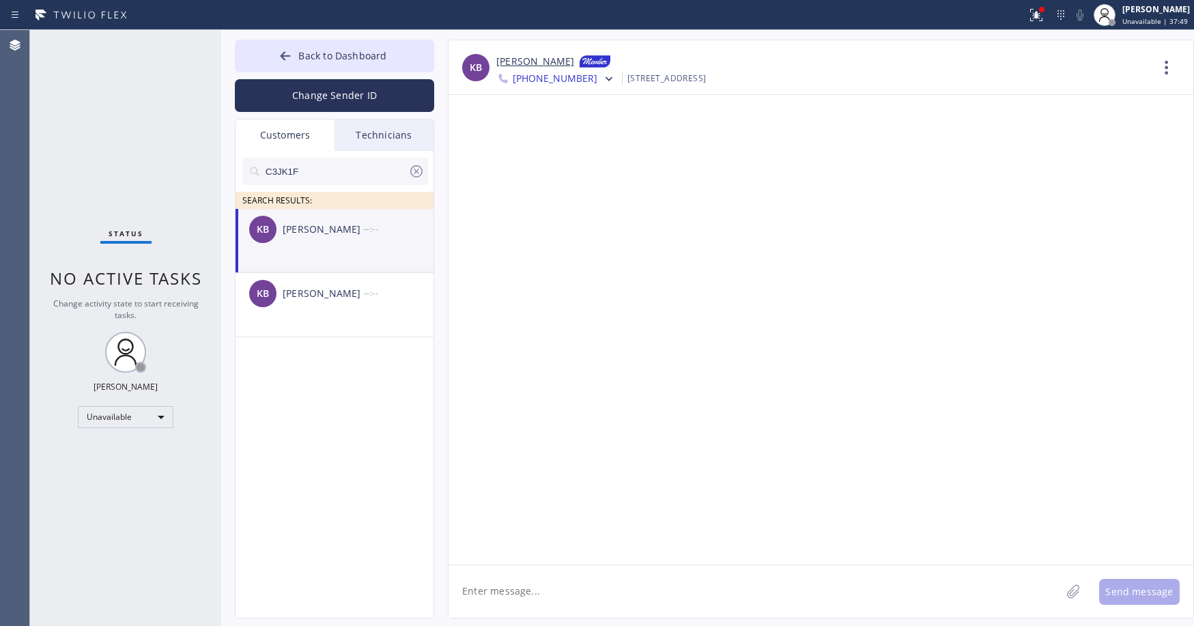
click at [556, 588] on textarea at bounding box center [754, 591] width 612 height 53
paste textarea "Good day! This is Subzero Repair Professionals. We can set a redo appointment f…"
type textarea "Good day! This is Subzero Repair Professionals. We can set a redo appointment f…"
click at [1141, 590] on button "Send message" at bounding box center [1139, 592] width 81 height 26
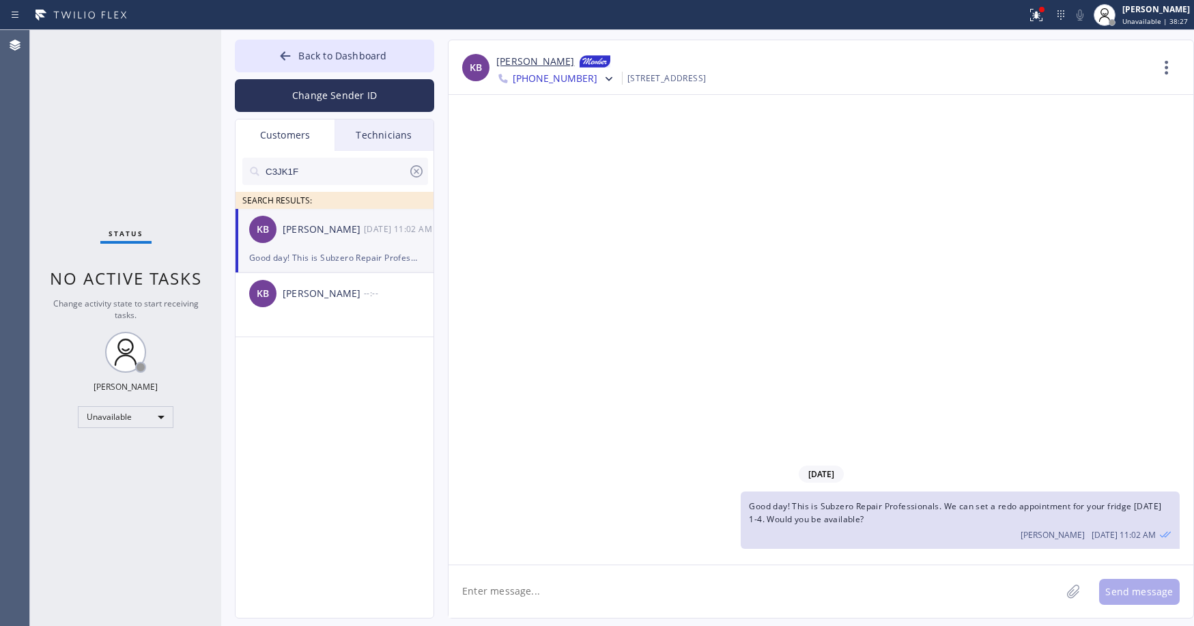
click at [113, 115] on div "Status No active tasks Change activity state to start receiving tasks. Axel Men…" at bounding box center [125, 328] width 191 height 596
click at [417, 173] on icon at bounding box center [416, 171] width 12 height 12
click at [302, 57] on span "Back to Dashboard" at bounding box center [342, 55] width 88 height 13
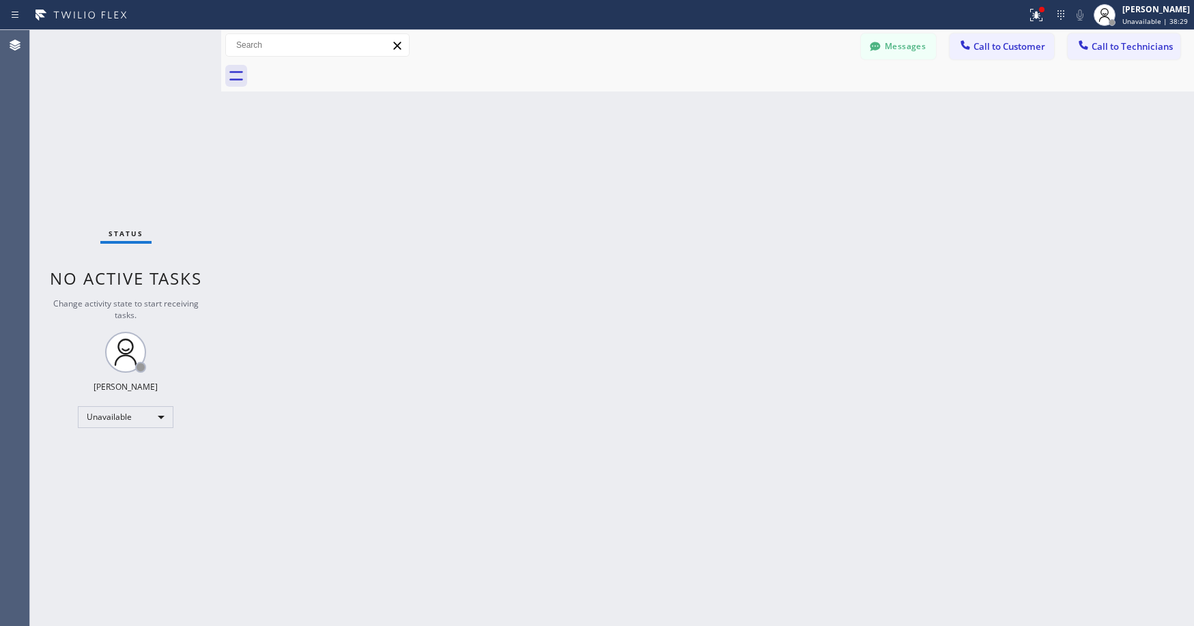
click at [127, 123] on div "Status No active tasks Change activity state to start receiving tasks. Axel Men…" at bounding box center [125, 328] width 191 height 596
click at [1107, 47] on span "Call to Technicians" at bounding box center [1132, 46] width 81 height 12
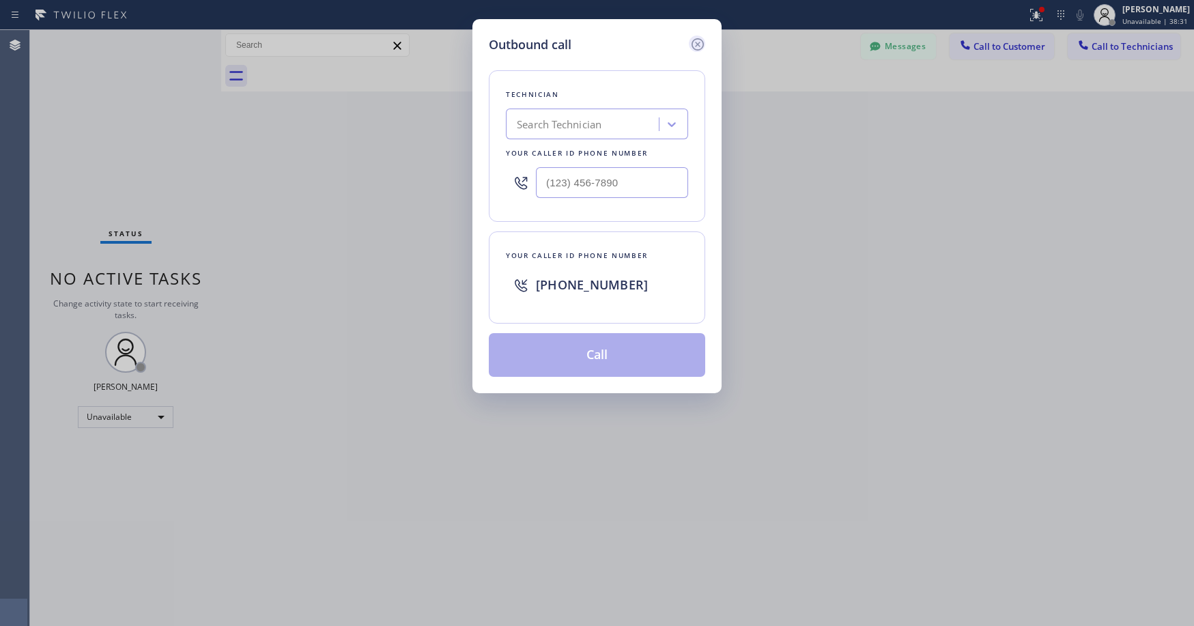
click at [696, 42] on icon at bounding box center [698, 44] width 12 height 12
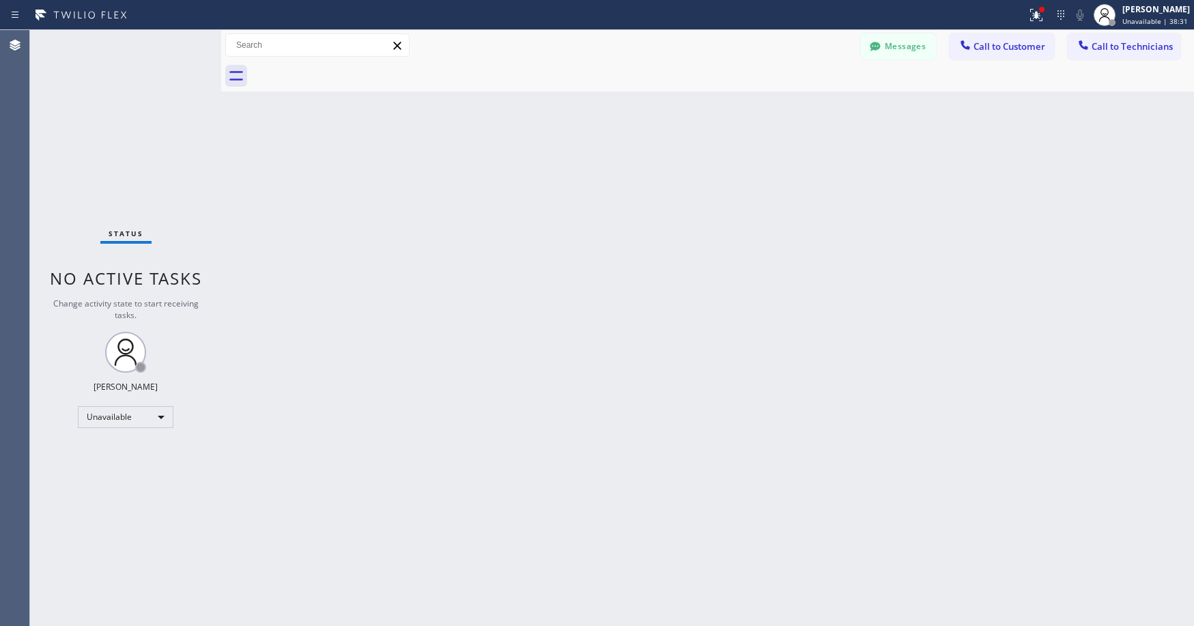
drag, startPoint x: 1016, startPoint y: 46, endPoint x: 689, endPoint y: 92, distance: 329.5
click at [1015, 47] on span "Call to Customer" at bounding box center [1009, 46] width 72 height 12
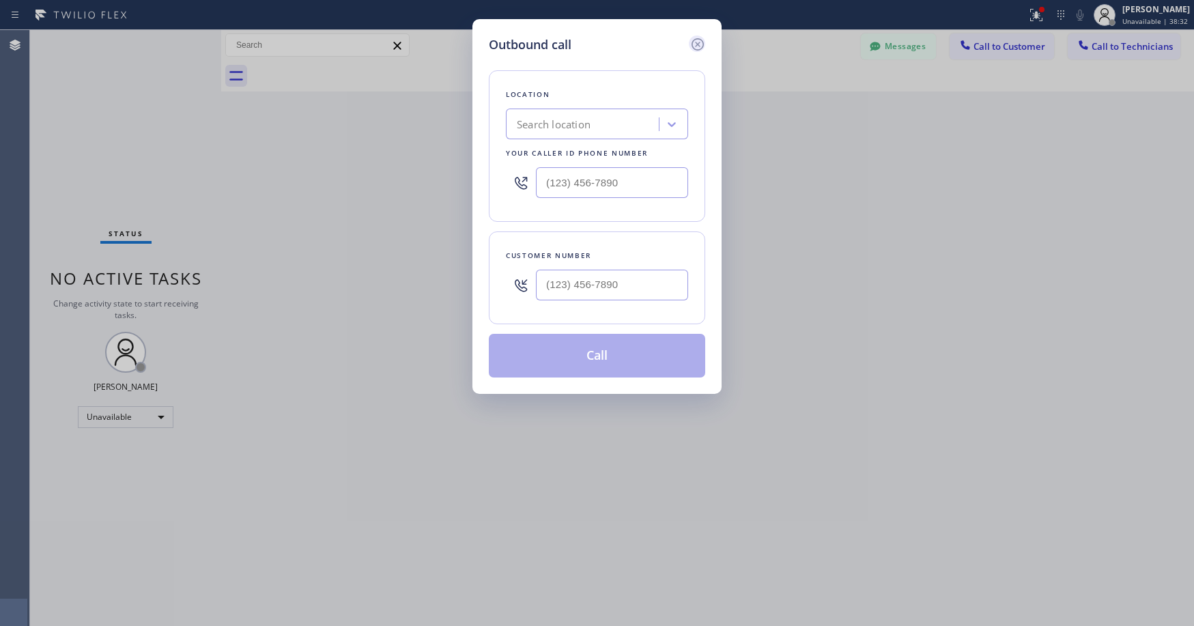
click at [699, 44] on icon at bounding box center [698, 44] width 12 height 12
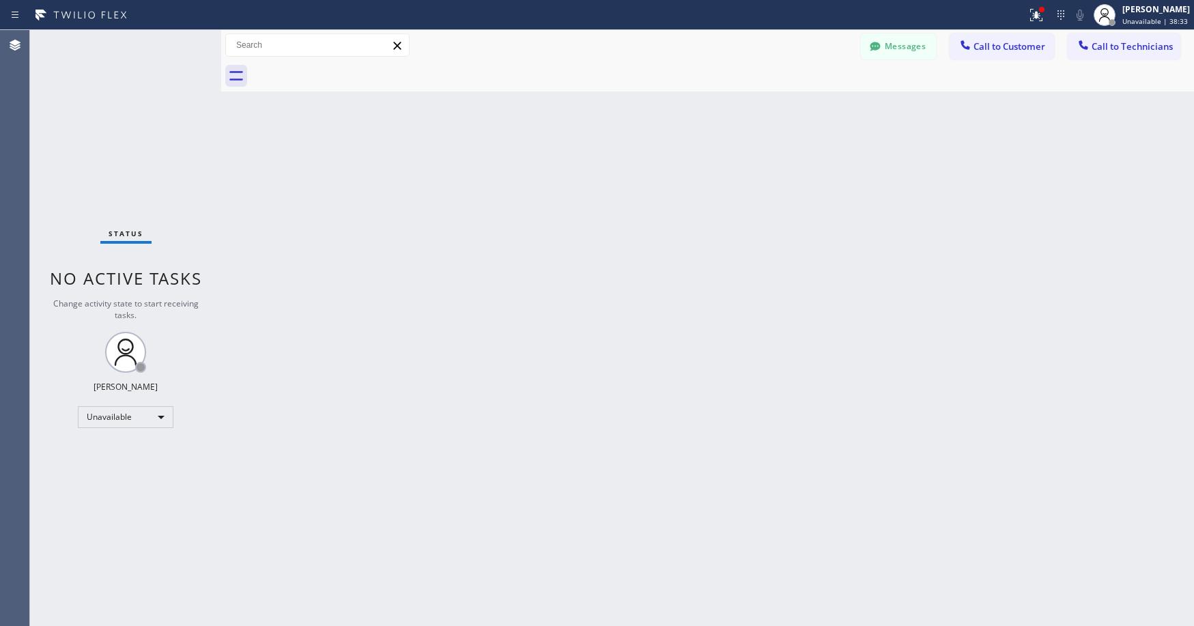
click at [179, 123] on div "Status No active tasks Change activity state to start receiving tasks. Axel Men…" at bounding box center [125, 328] width 191 height 596
click at [100, 123] on div "Status No active tasks Change activity state to start receiving tasks. Axel Men…" at bounding box center [125, 328] width 191 height 596
click at [887, 48] on button "Messages" at bounding box center [898, 46] width 75 height 26
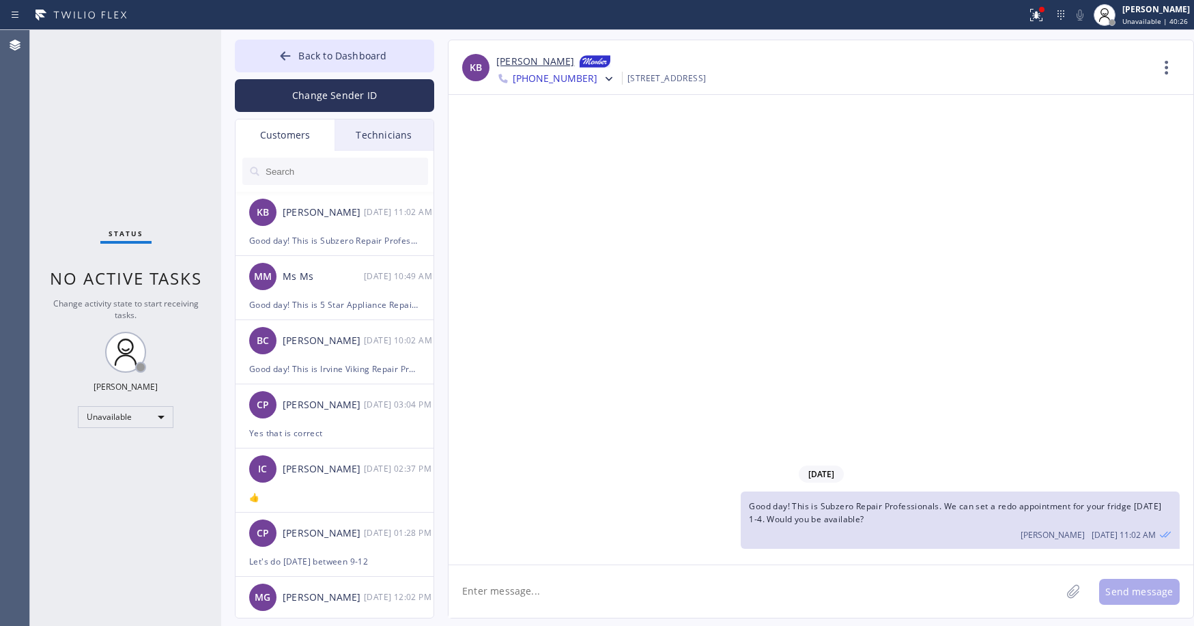
click at [299, 171] on input "text" at bounding box center [346, 171] width 164 height 27
paste input "G6NMNF"
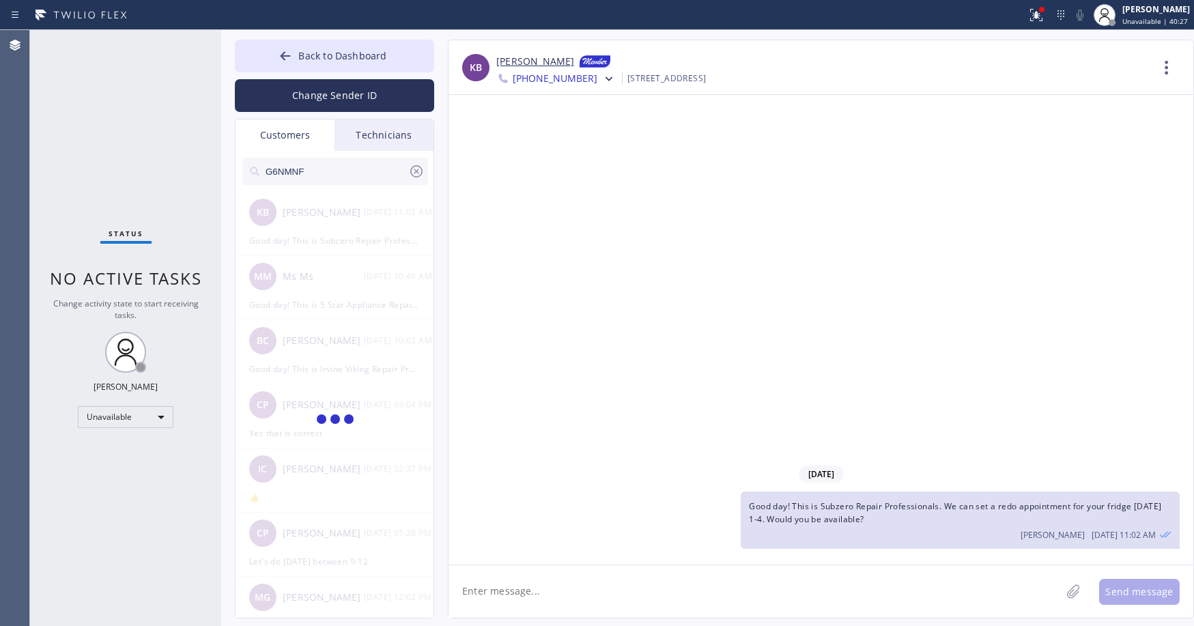
click at [280, 172] on input "G6NMNF" at bounding box center [336, 171] width 144 height 27
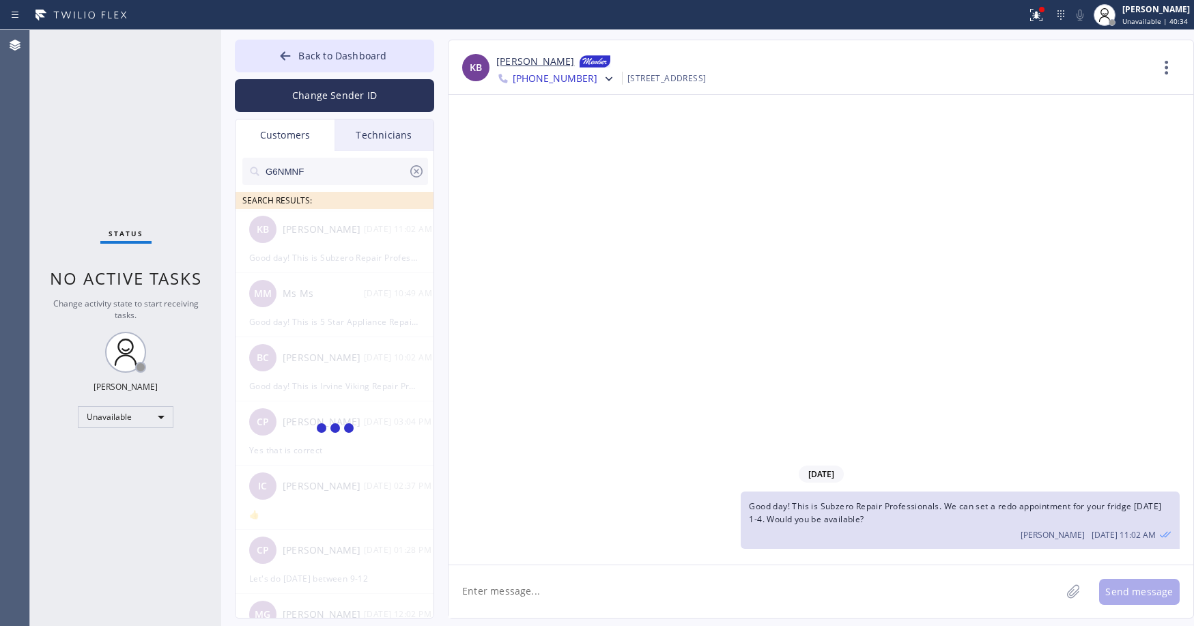
type input "G6NMNF"
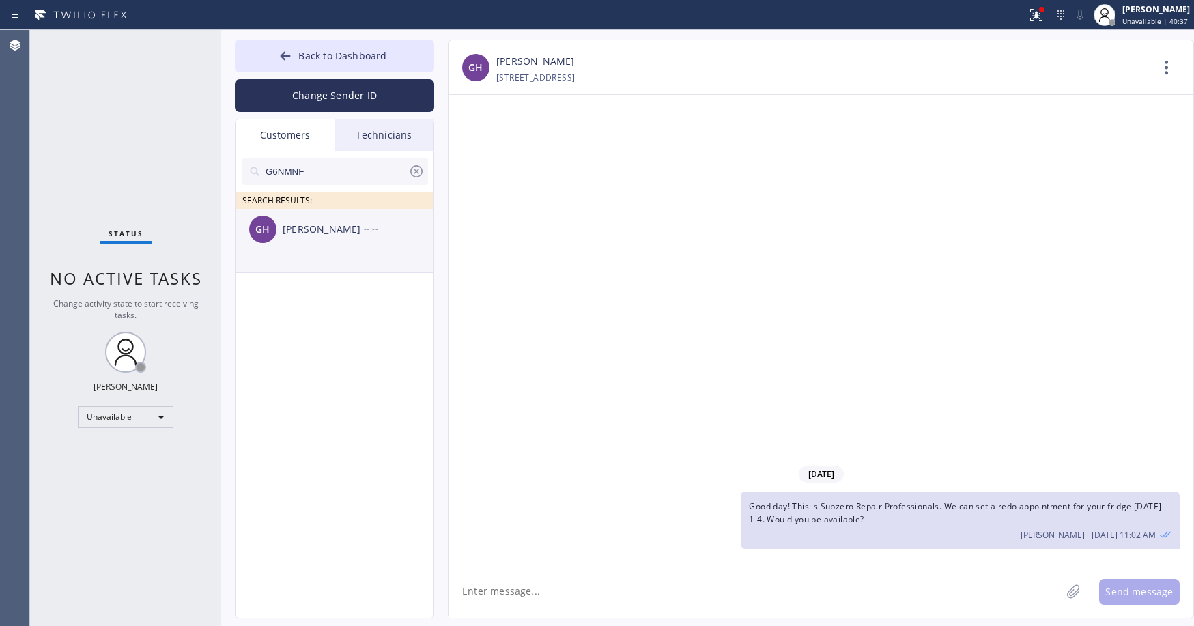
click at [333, 247] on div "GH George Hensler --:--" at bounding box center [335, 229] width 199 height 41
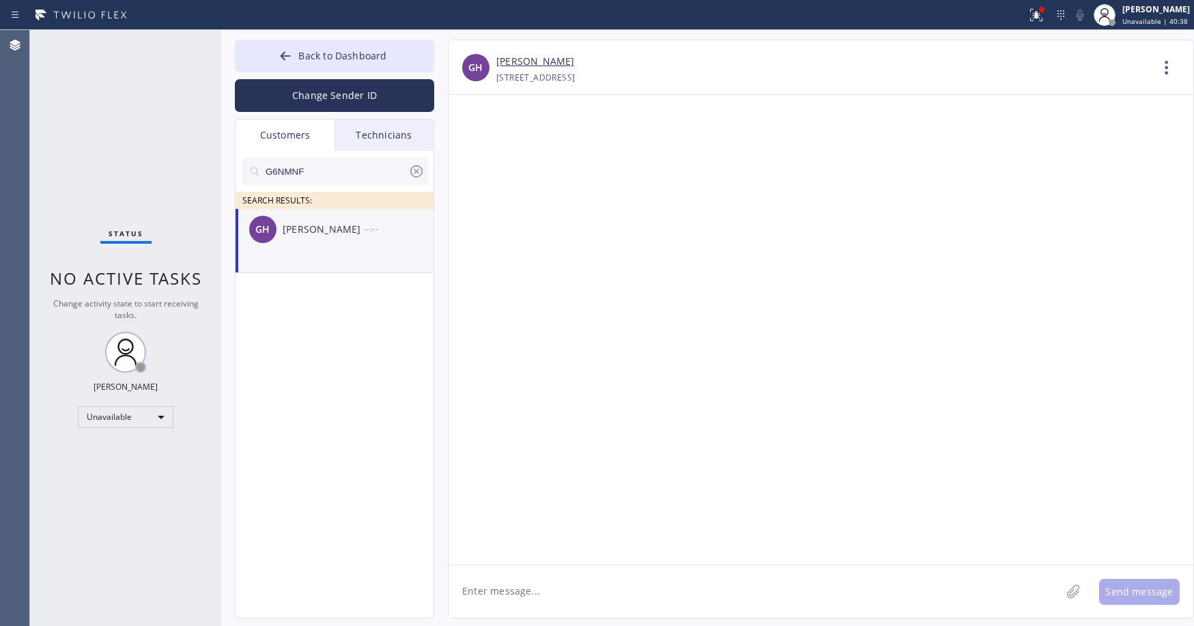
click at [524, 596] on textarea at bounding box center [754, 591] width 612 height 53
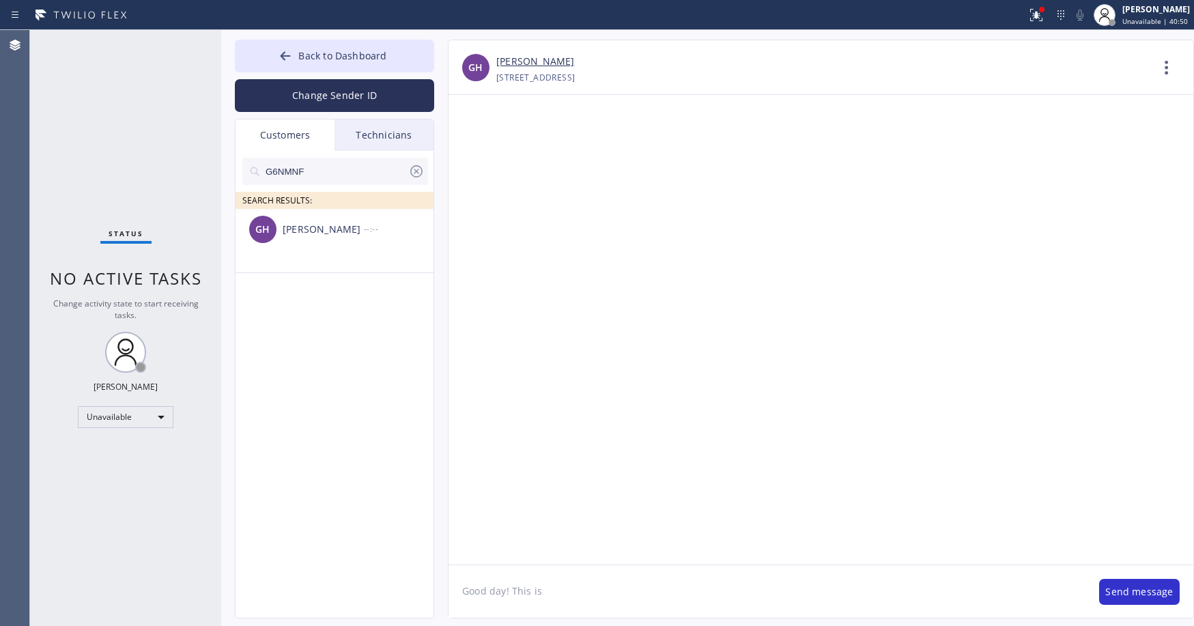
paste textarea "Viking Repair Service"
type textarea "Good day! This is Viking Repair Service. The tech informed us that he will be t…"
click at [1135, 585] on button "Send message" at bounding box center [1139, 592] width 81 height 26
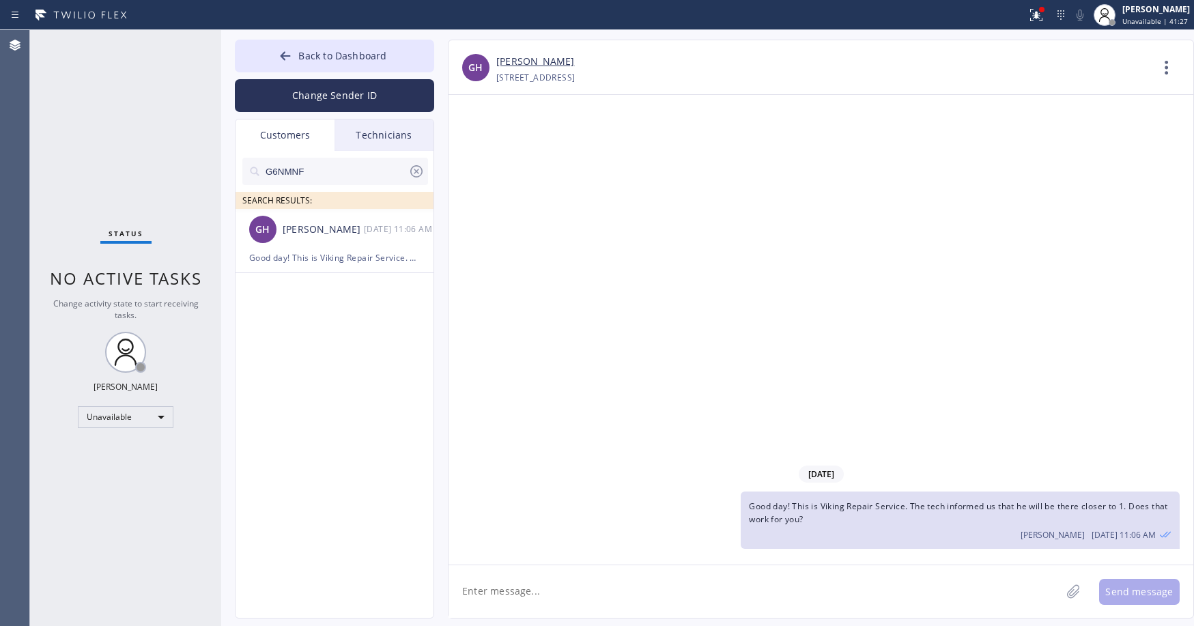
drag, startPoint x: 88, startPoint y: 77, endPoint x: 134, endPoint y: 227, distance: 156.3
click at [89, 80] on div "Status No active tasks Change activity state to start receiving tasks. Axel Men…" at bounding box center [125, 328] width 191 height 596
click at [417, 176] on icon at bounding box center [416, 171] width 16 height 16
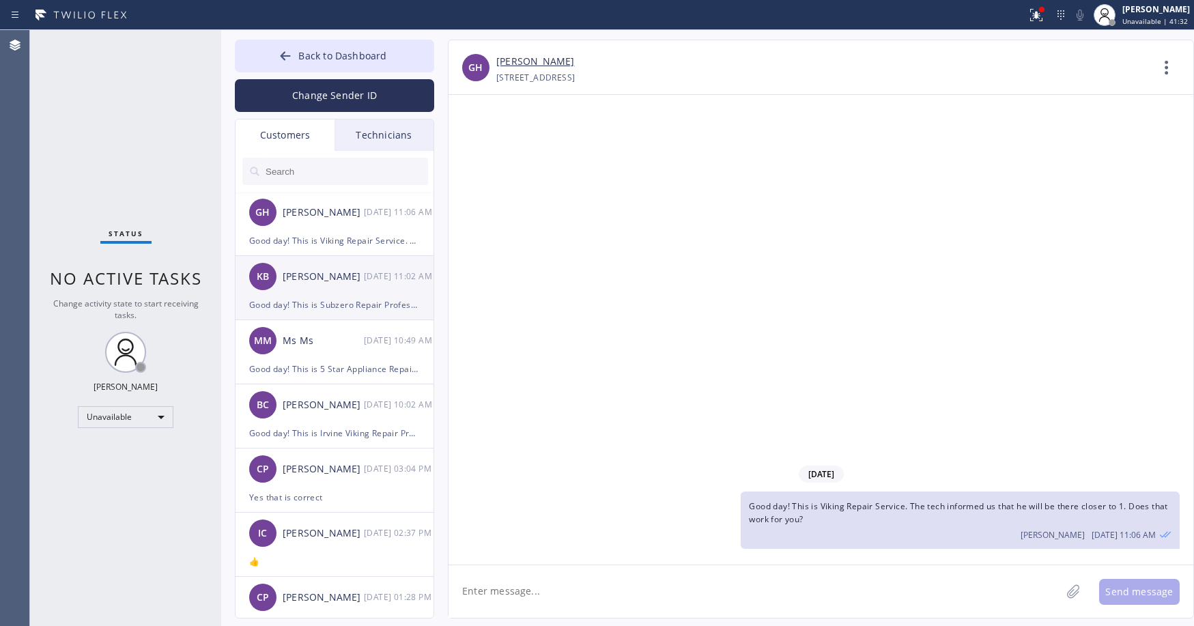
click at [308, 287] on div "KB Kamal Bhalla 08/20 11:02 AM" at bounding box center [335, 276] width 199 height 41
click at [568, 78] on span "+15105821414" at bounding box center [555, 80] width 85 height 16
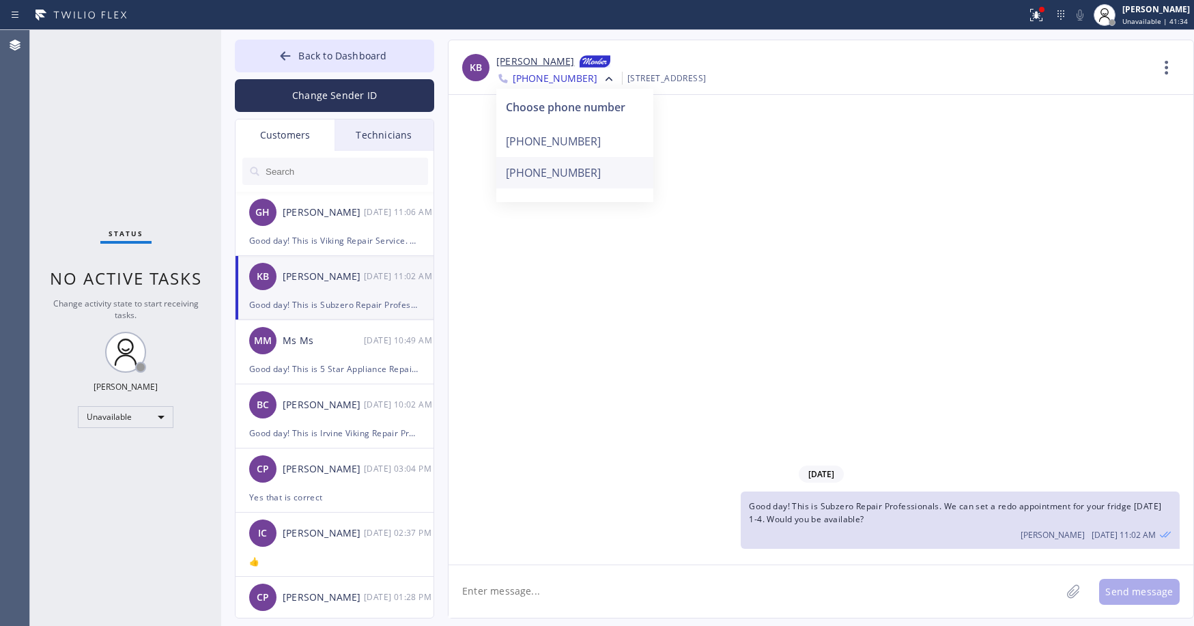
click at [594, 171] on div "+16509636542" at bounding box center [574, 172] width 157 height 31
click at [525, 80] on span "+16509636542" at bounding box center [555, 80] width 85 height 16
click at [573, 136] on div "+15105821414" at bounding box center [574, 141] width 157 height 31
click at [331, 229] on div "GH George Hensler 08/20 11:06 AM" at bounding box center [335, 212] width 199 height 41
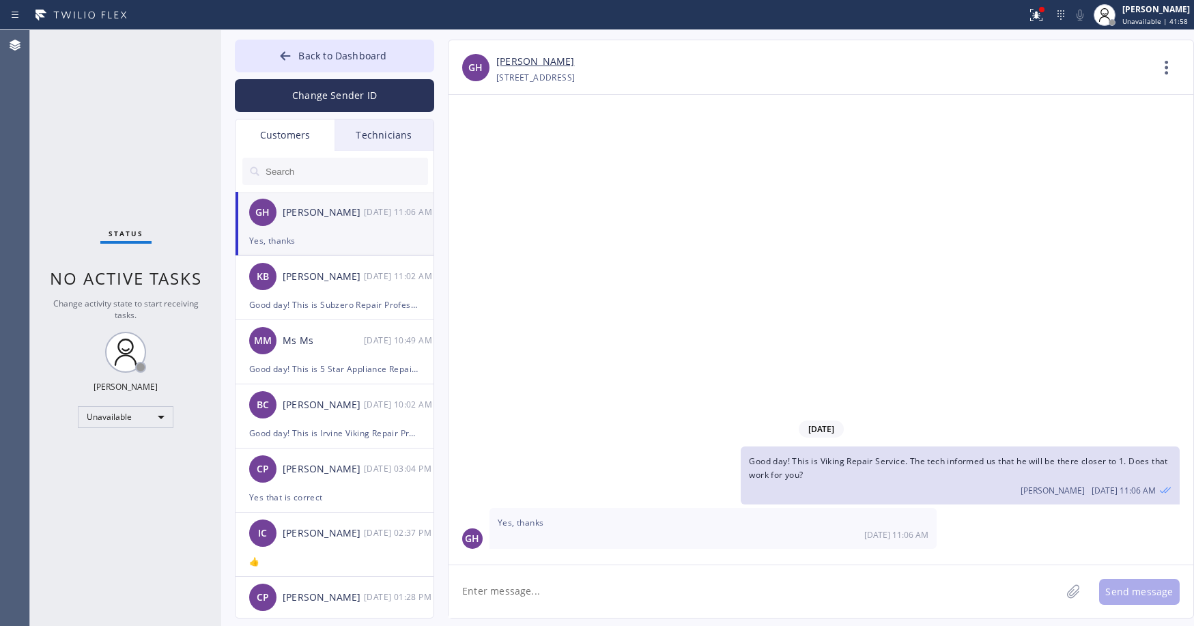
click at [321, 63] on button "Back to Dashboard" at bounding box center [334, 56] width 199 height 33
click at [119, 115] on div "Status No active tasks Change activity state to start receiving tasks. Axel Men…" at bounding box center [125, 328] width 191 height 596
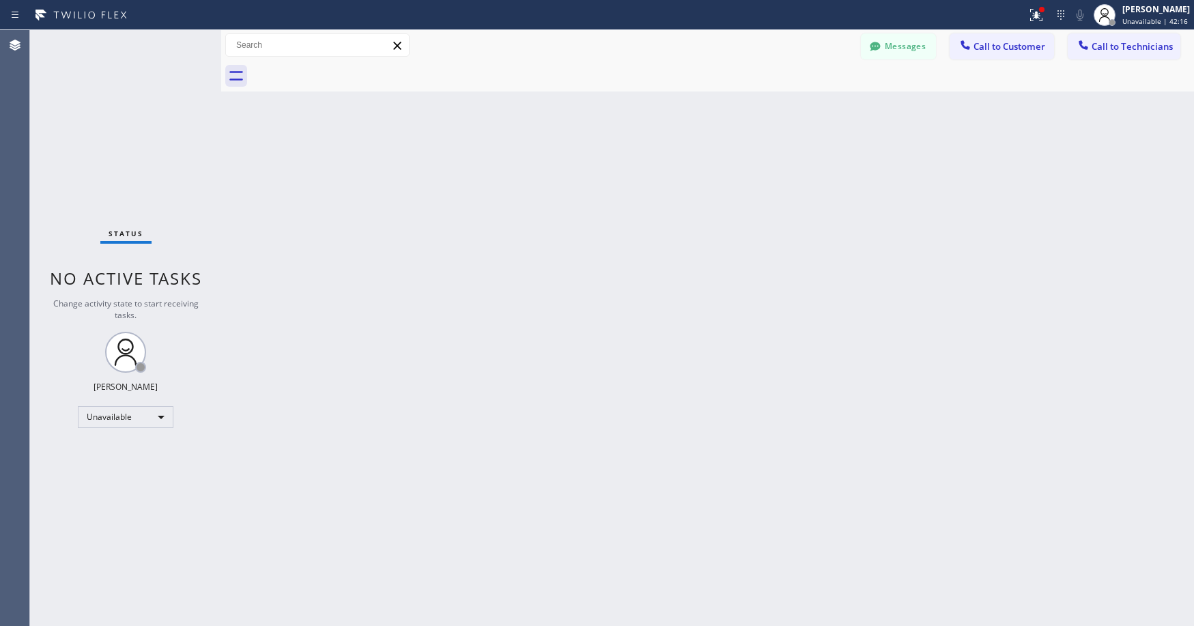
drag, startPoint x: 87, startPoint y: 129, endPoint x: 80, endPoint y: 229, distance: 100.6
click at [87, 130] on div "Status No active tasks Change activity state to start receiving tasks. Axel Men…" at bounding box center [125, 328] width 191 height 596
